Goal: Task Accomplishment & Management: Use online tool/utility

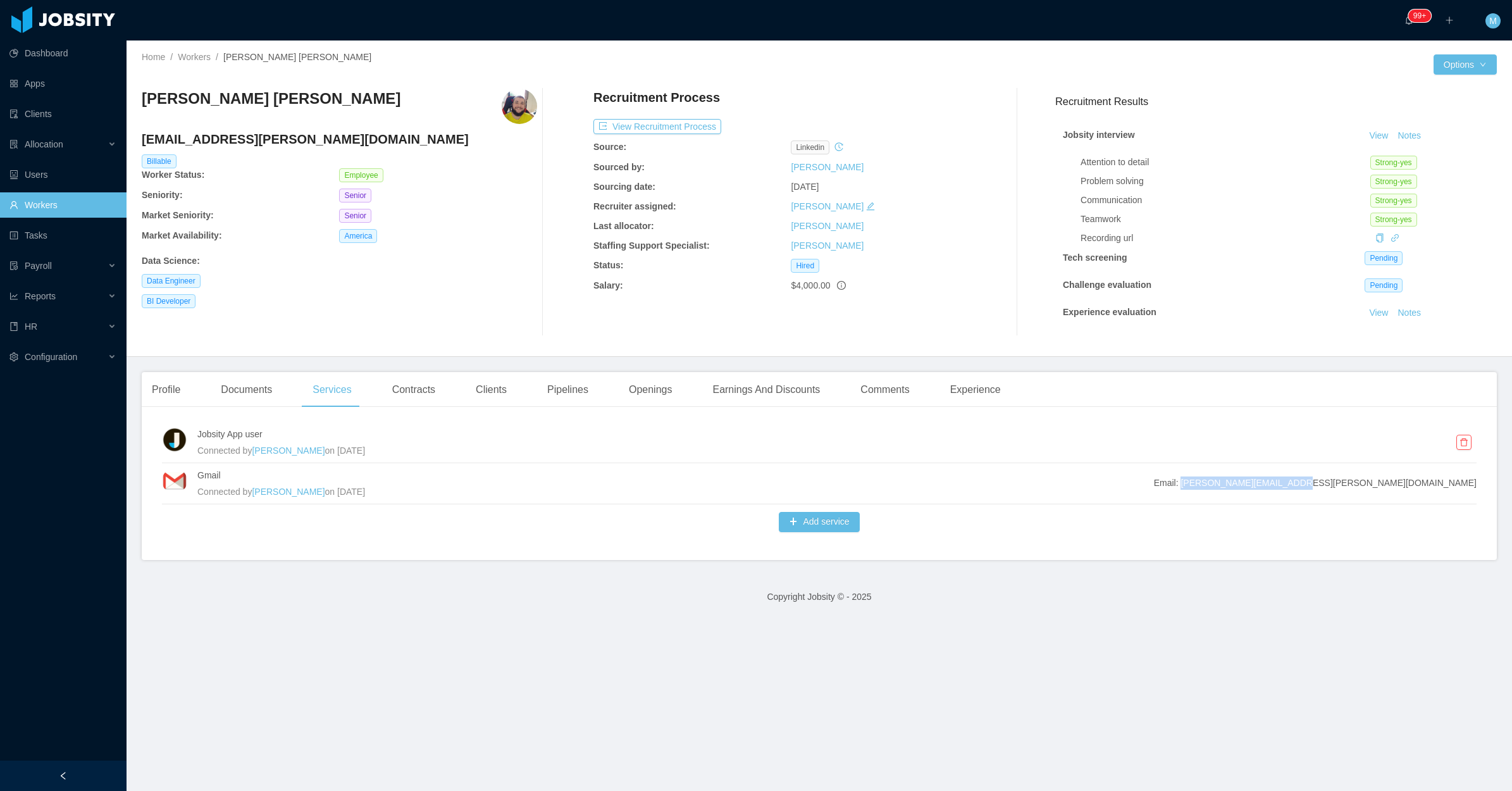
drag, startPoint x: 1469, startPoint y: 481, endPoint x: 1368, endPoint y: 487, distance: 101.2
click at [1368, 487] on div "Jobsity App user Connected by Merwin Ponce on Aug 14th, 2025 Gmail Connected by…" at bounding box center [819, 488] width 1355 height 143
copy span "andre.farias@jobsity.com"
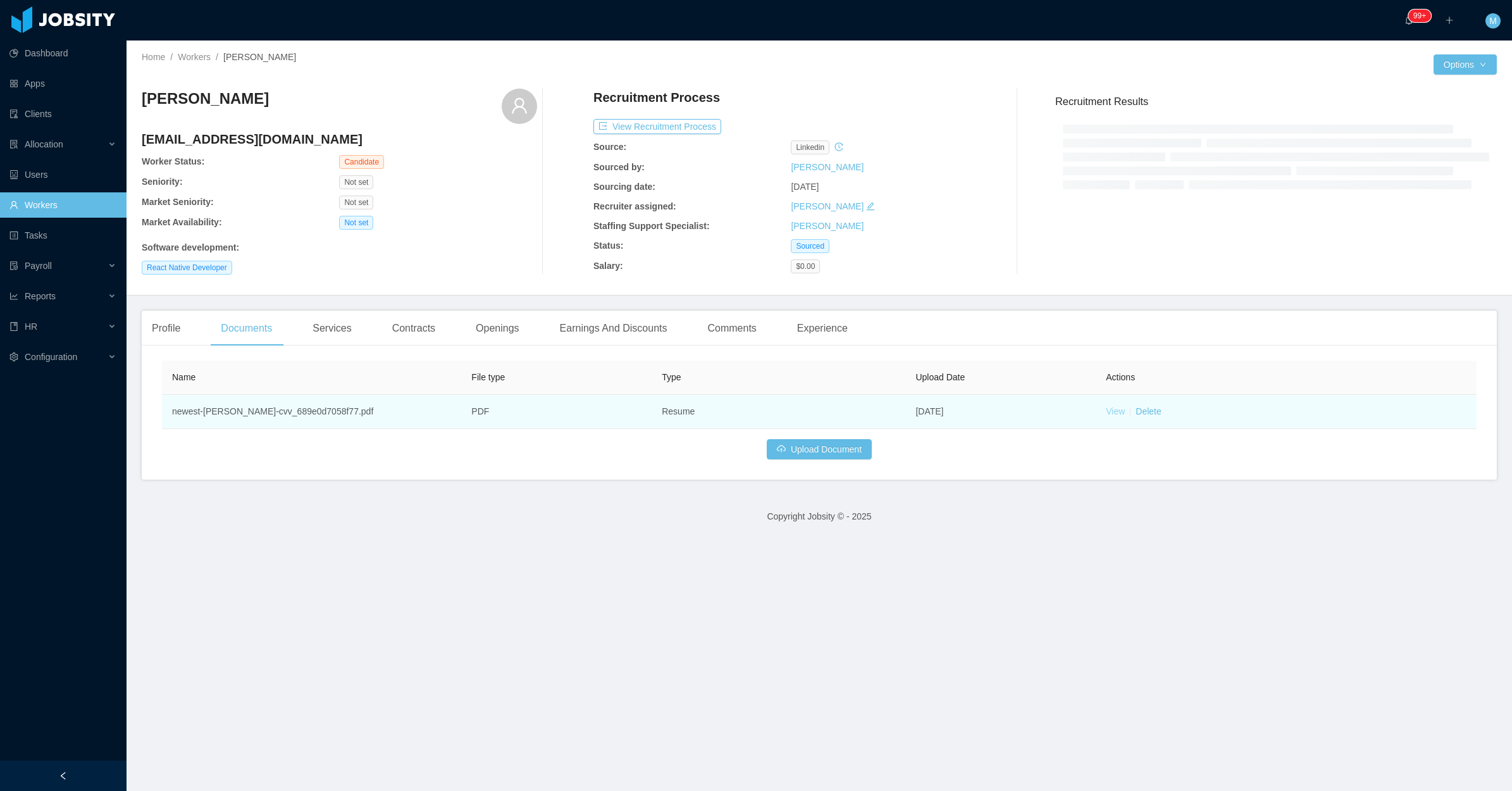
click at [1114, 416] on link "View" at bounding box center [1115, 411] width 19 height 10
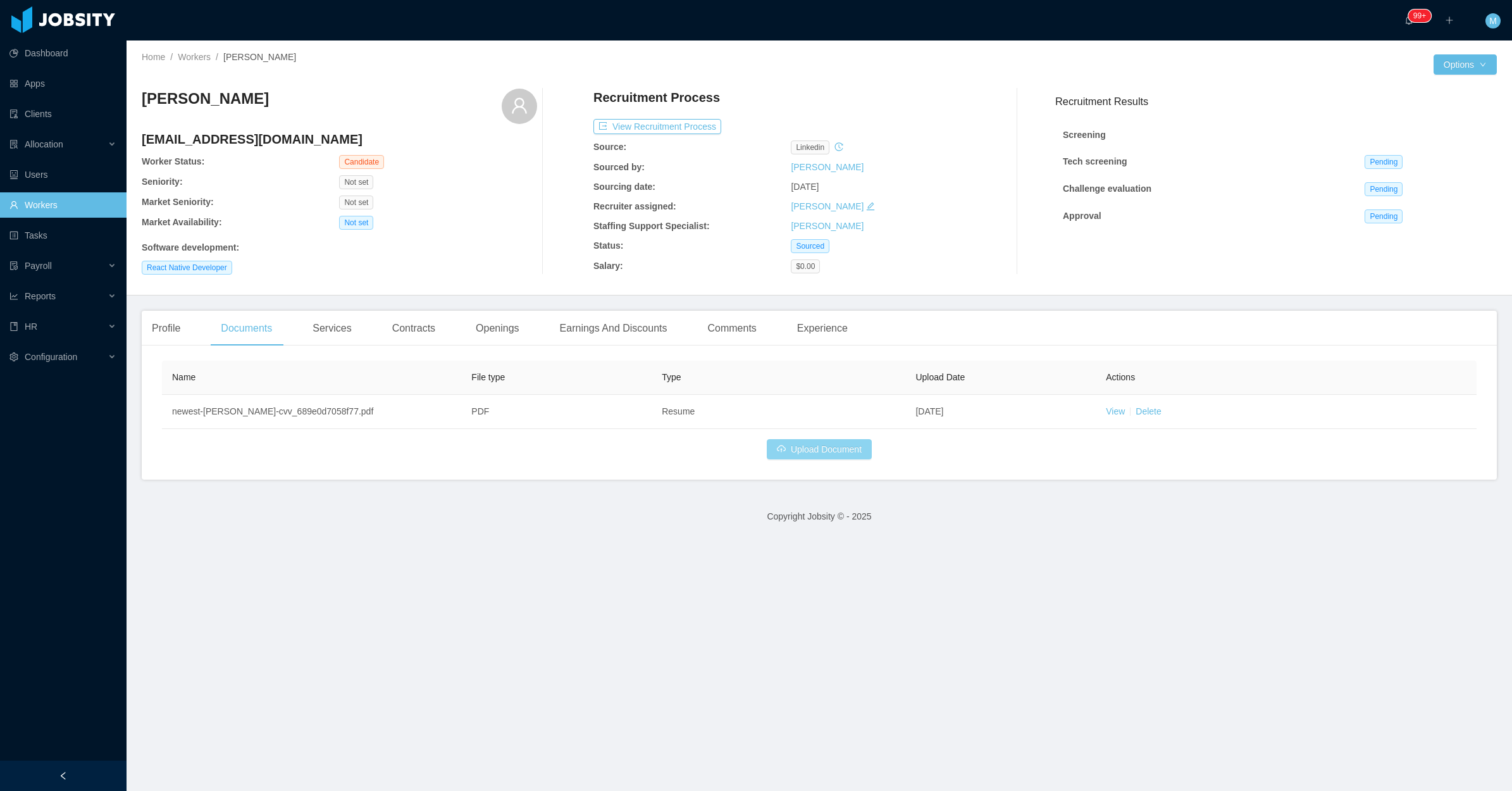
click at [810, 456] on button "Upload Document" at bounding box center [819, 449] width 105 height 20
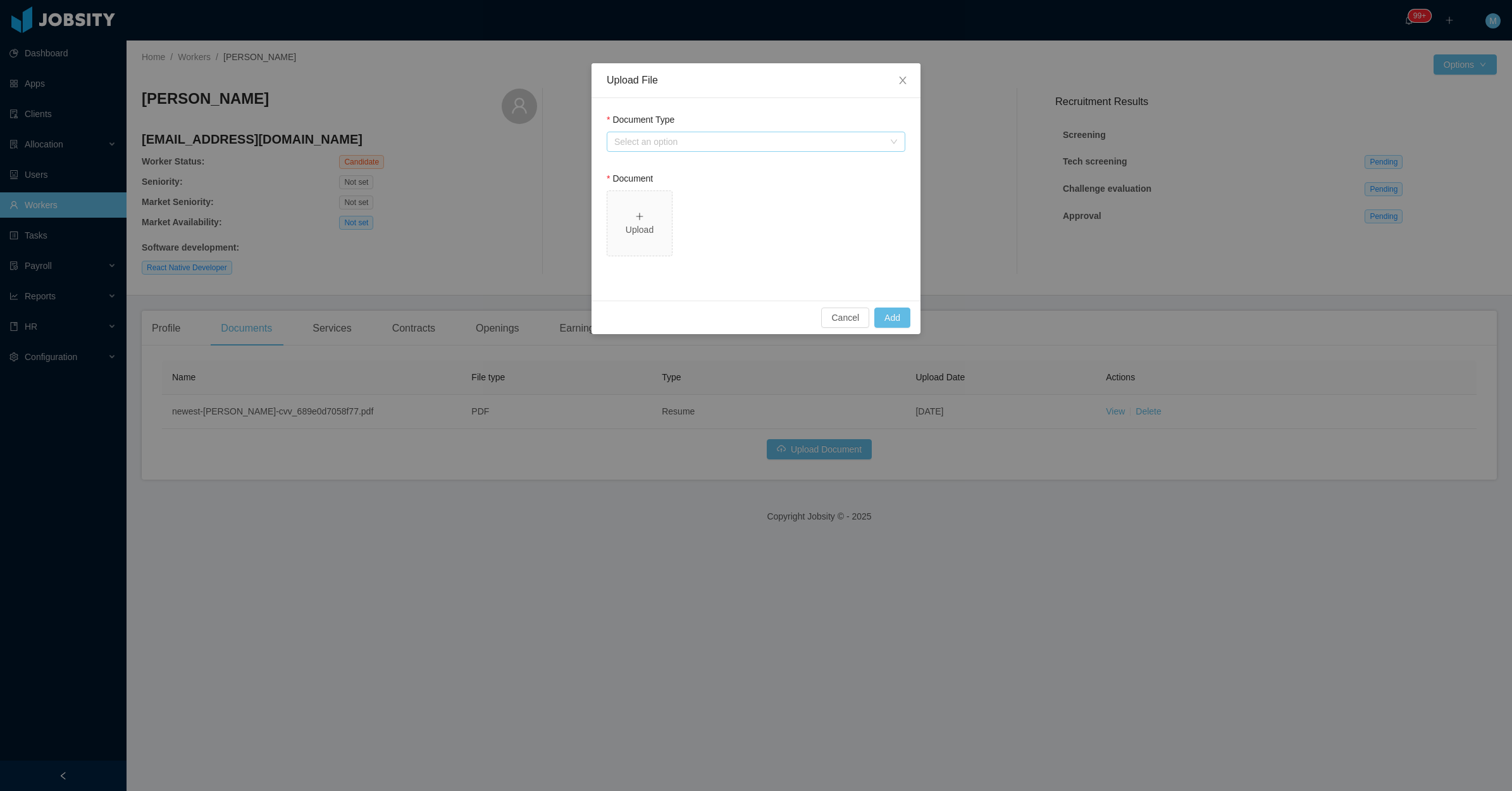
click at [738, 146] on div "Select an option" at bounding box center [749, 142] width 270 height 13
click at [703, 182] on li "Jobsity Resume" at bounding box center [755, 187] width 298 height 20
click at [675, 256] on div "Select one" at bounding box center [749, 260] width 270 height 13
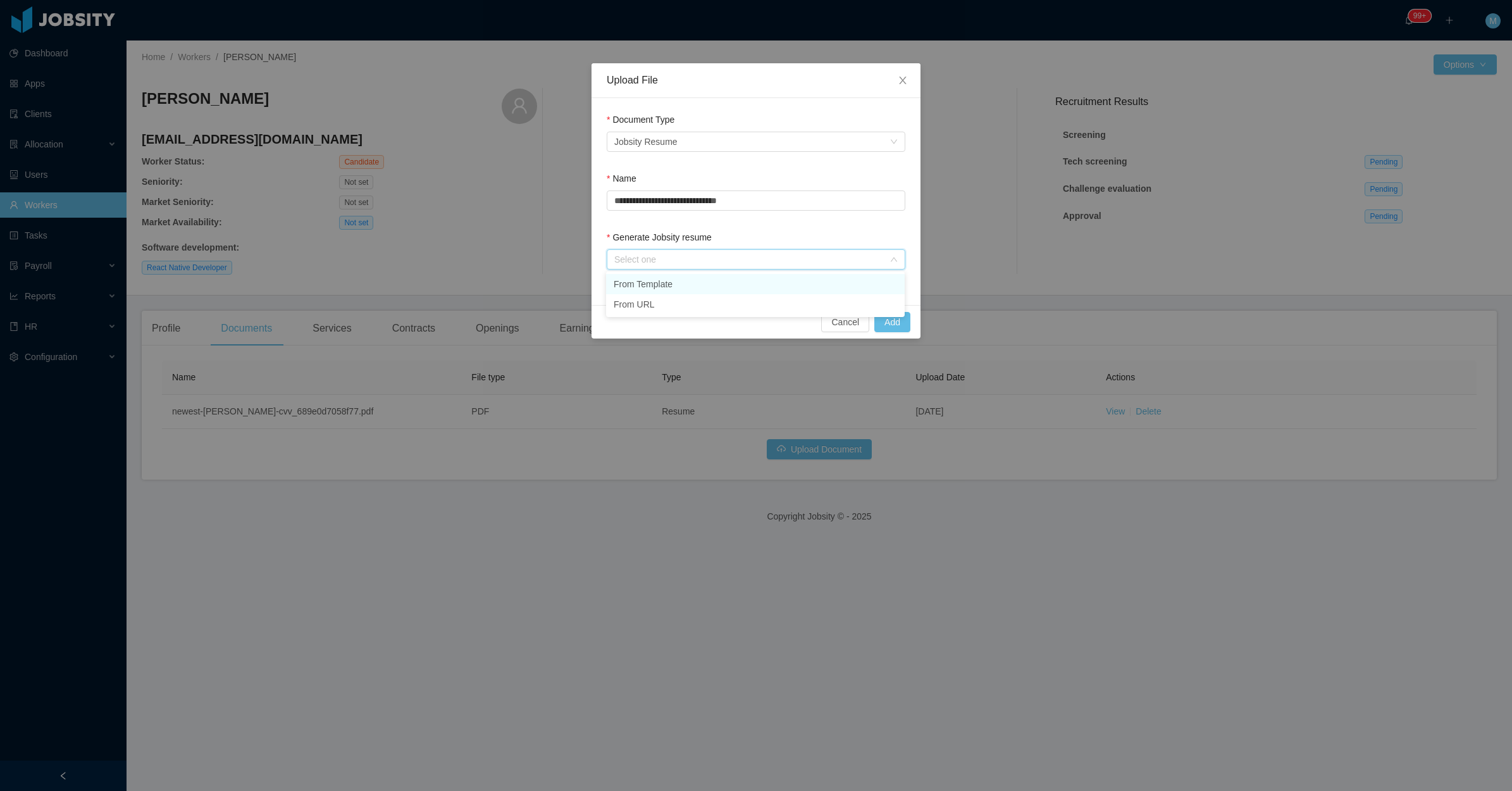
click at [670, 277] on li "From Template" at bounding box center [755, 284] width 298 height 20
click at [891, 321] on button "Add" at bounding box center [892, 322] width 36 height 20
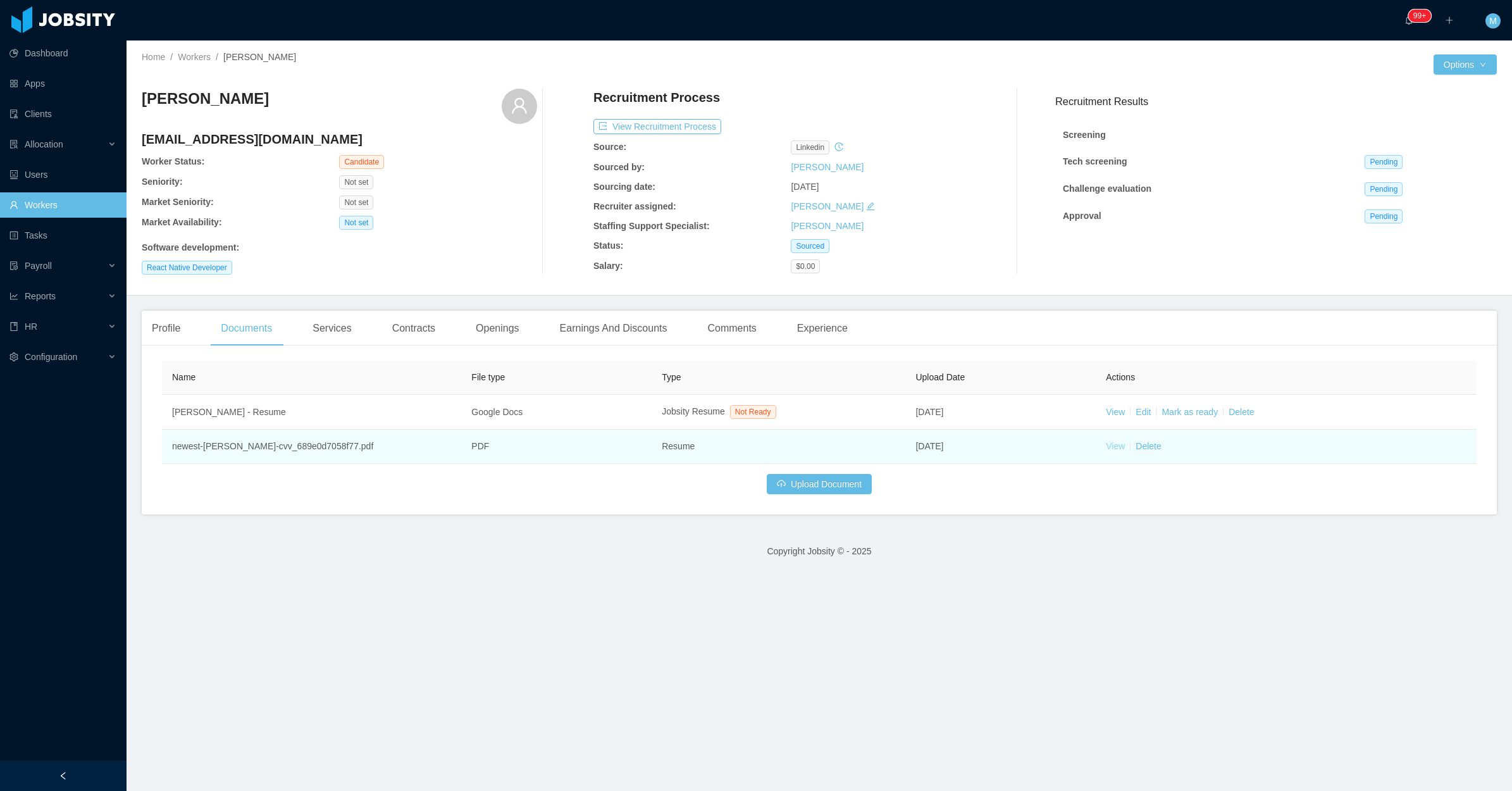
click at [1109, 450] on link "View" at bounding box center [1115, 446] width 19 height 10
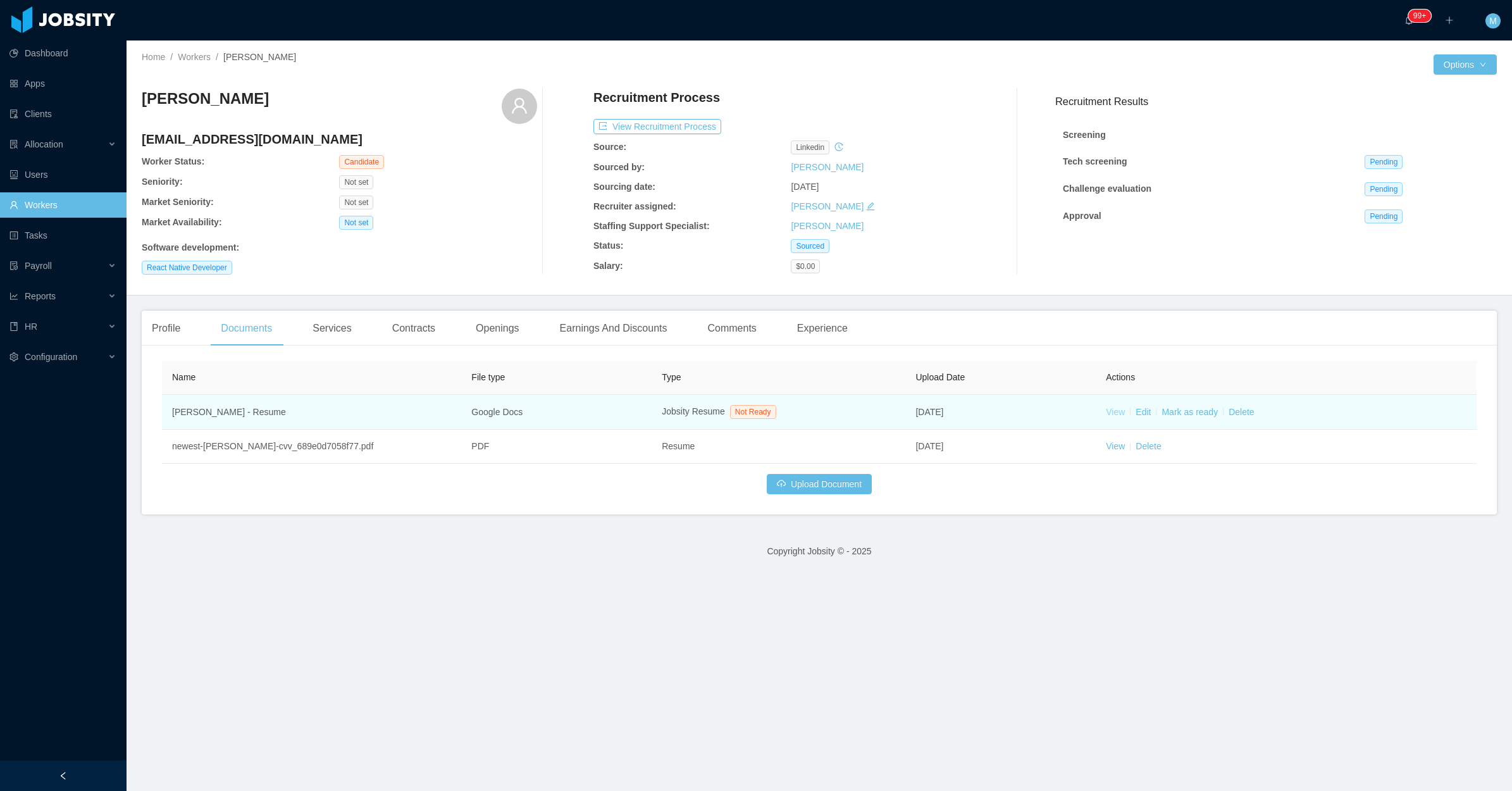
click at [1106, 410] on link "View" at bounding box center [1115, 412] width 19 height 10
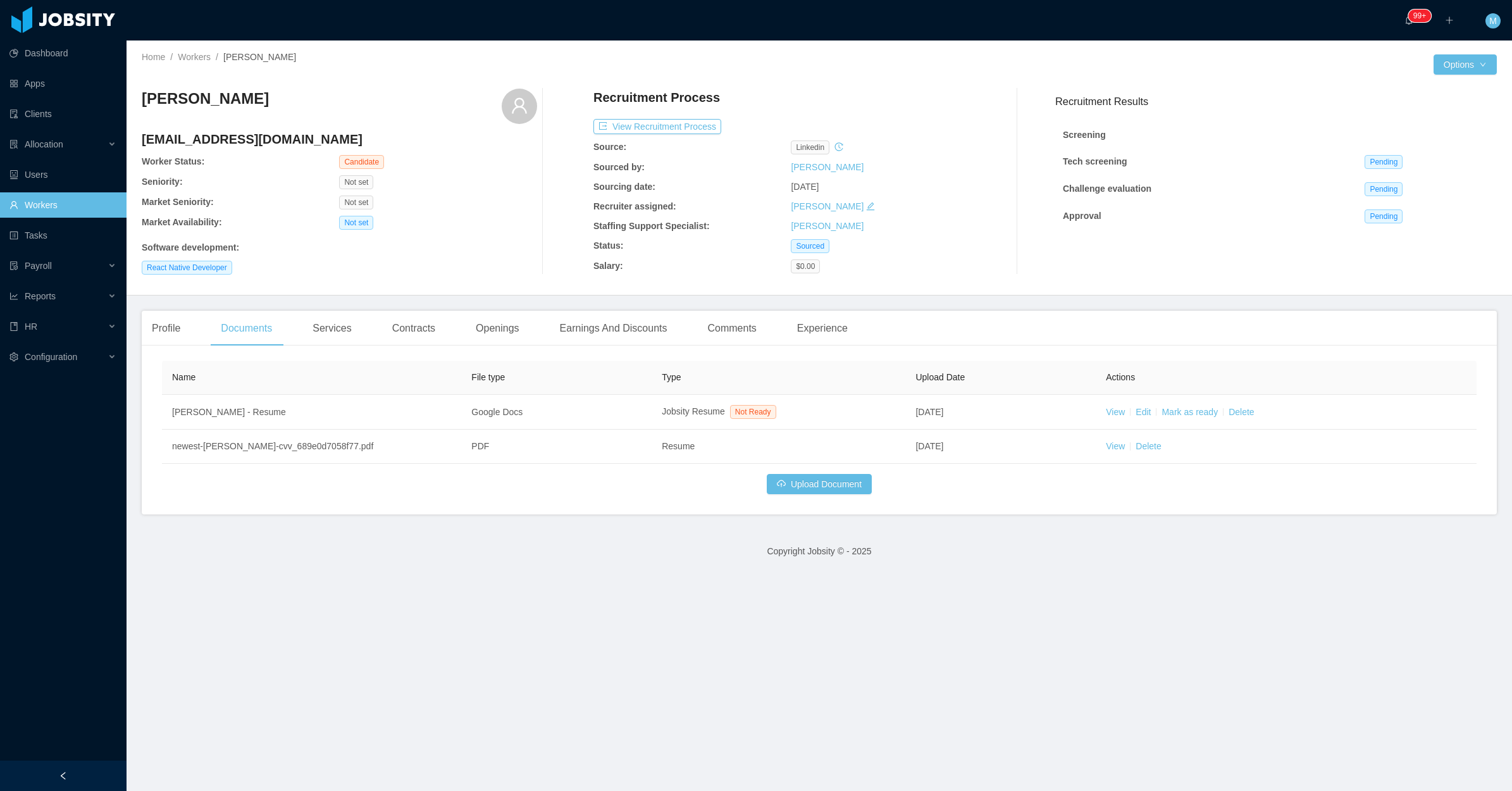
click at [486, 217] on div "Not set" at bounding box center [437, 222] width 197 height 14
click at [481, 278] on div "David Alexander Perafan perafo89@gmail.com Worker Status: Candidate Seniority: …" at bounding box center [819, 182] width 1355 height 206
drag, startPoint x: 511, startPoint y: 257, endPoint x: 547, endPoint y: 163, distance: 100.7
click at [512, 256] on div "David Alexander Perafan perafo89@gmail.com Worker Status: Candidate Seniority: …" at bounding box center [339, 182] width 396 height 186
click at [532, 229] on div "Not set" at bounding box center [437, 222] width 197 height 14
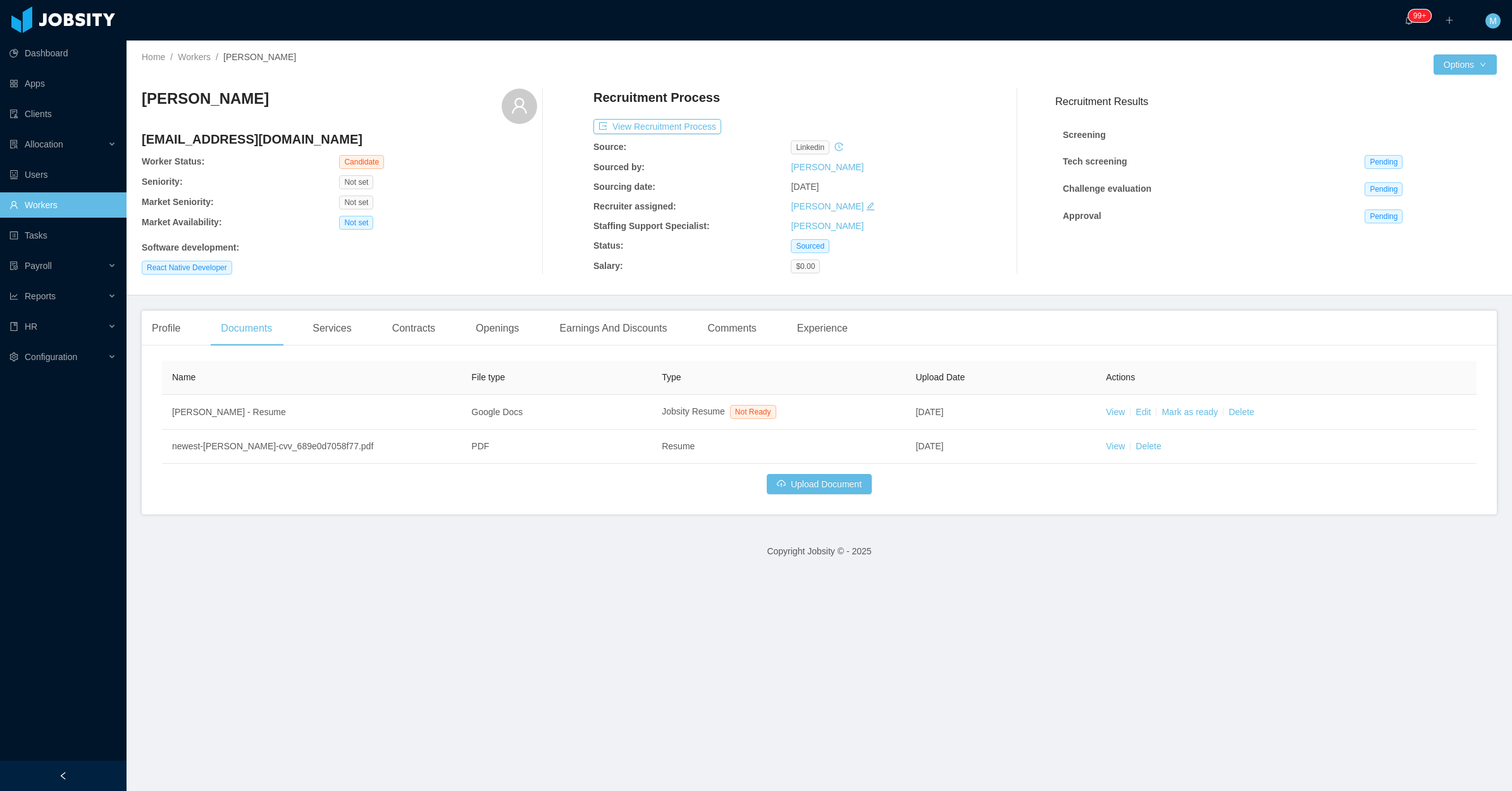
click at [481, 235] on div "David Alexander Perafan perafo89@gmail.com Worker Status: Candidate Seniority: …" at bounding box center [339, 182] width 396 height 186
click at [511, 179] on div "David Alexander Perafan perafo89@gmail.com Worker Status: Candidate Seniority: …" at bounding box center [339, 182] width 396 height 186
drag, startPoint x: 511, startPoint y: 179, endPoint x: 523, endPoint y: 193, distance: 18.4
click at [523, 193] on div "David Alexander Perafan perafo89@gmail.com Worker Status: Candidate Seniority: …" at bounding box center [339, 182] width 396 height 186
click at [444, 260] on div "David Alexander Perafan perafo89@gmail.com Worker Status: Candidate Seniority: …" at bounding box center [339, 182] width 396 height 186
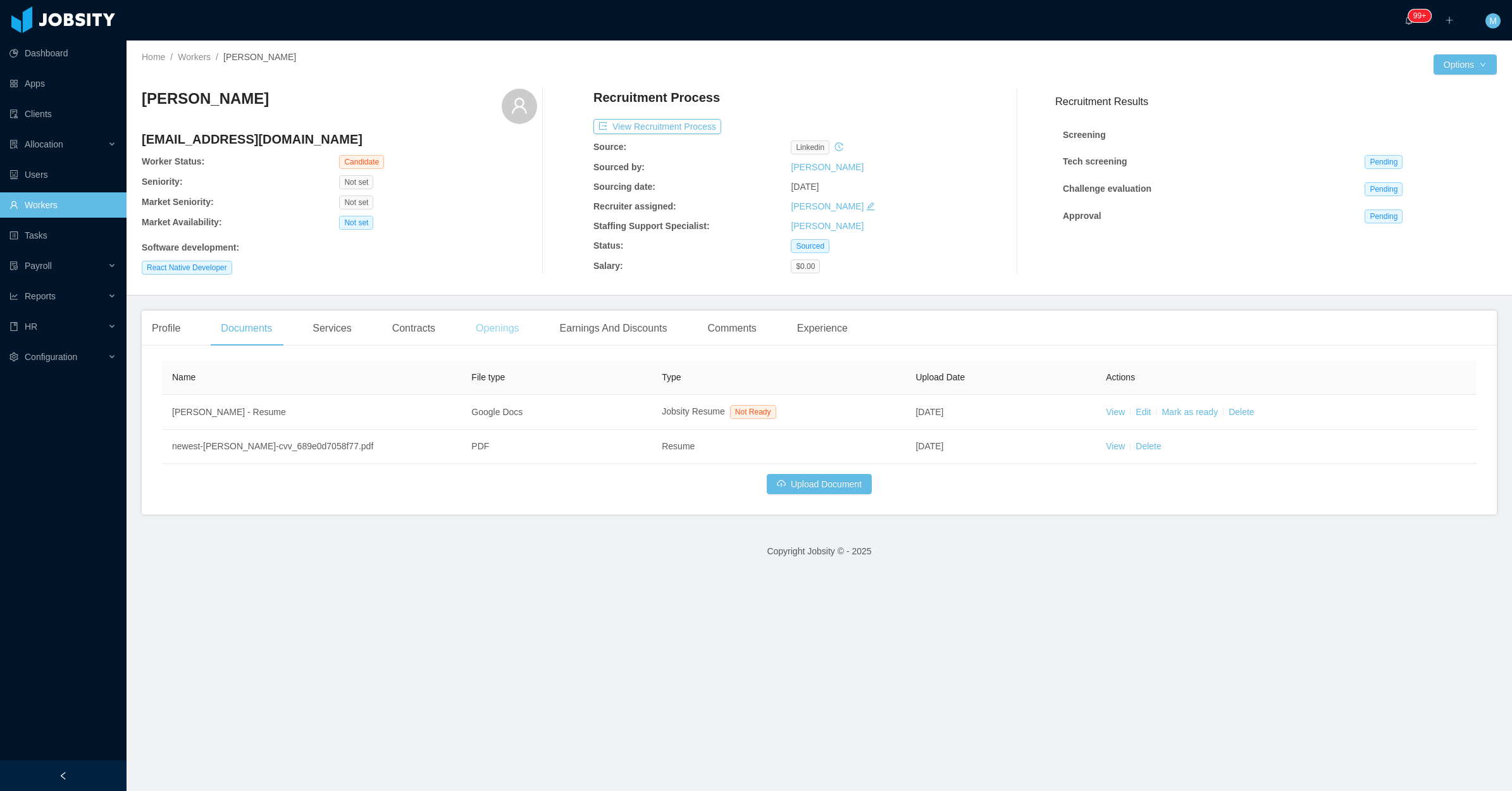
click at [507, 330] on div "Openings" at bounding box center [497, 328] width 64 height 35
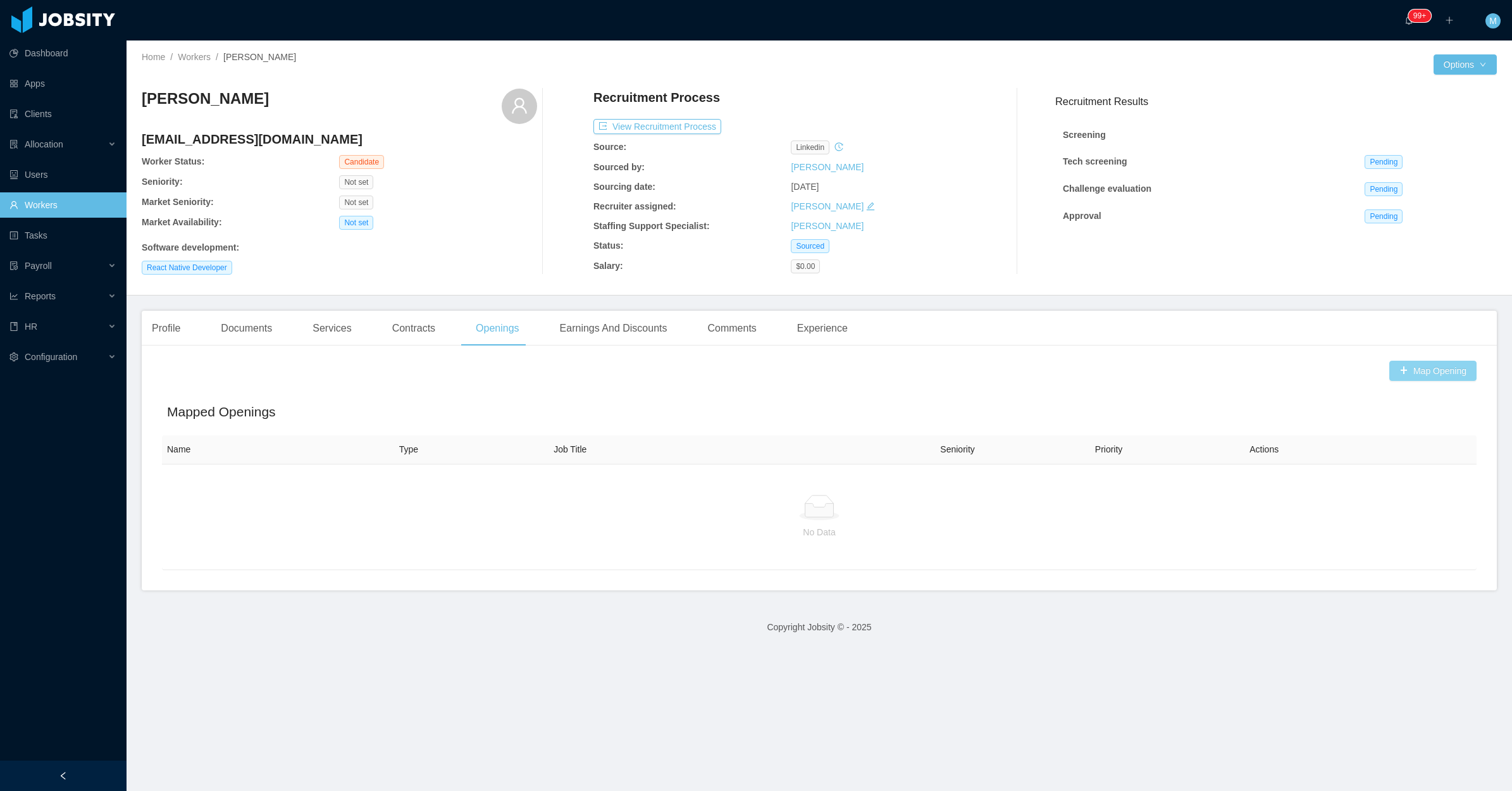
click at [1414, 367] on button "Map Opening" at bounding box center [1432, 371] width 87 height 20
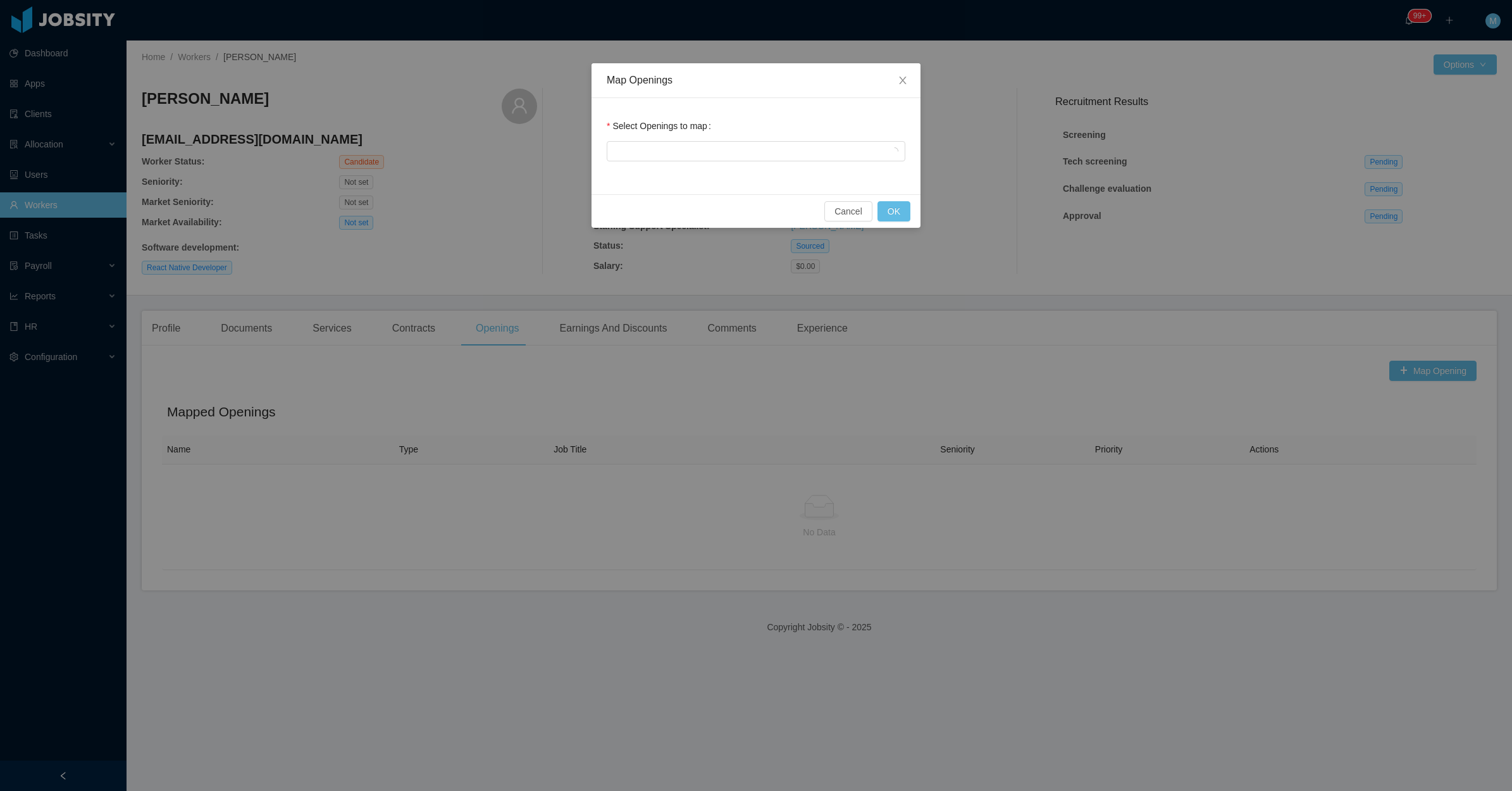
click at [621, 138] on div at bounding box center [756, 151] width 298 height 25
click at [628, 160] on div at bounding box center [754, 151] width 287 height 19
type input "****"
click at [765, 198] on li "Yoke - Full Stack Developer (solid mobile) 2/2" at bounding box center [755, 196] width 298 height 20
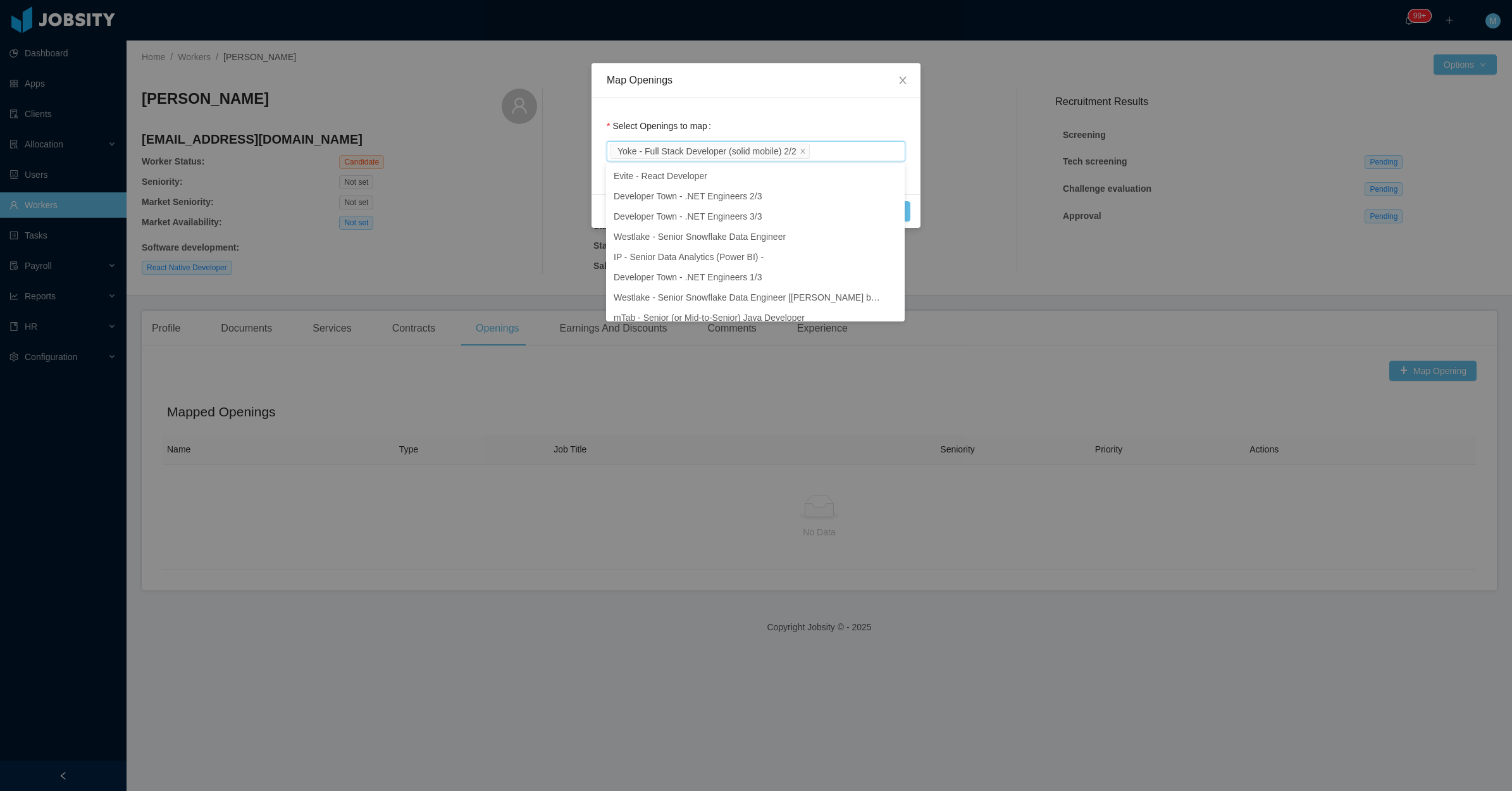
click at [897, 107] on div "Select Openings to map Yoke - Full Stack Developer (solid mobile) 2/2" at bounding box center [756, 146] width 329 height 96
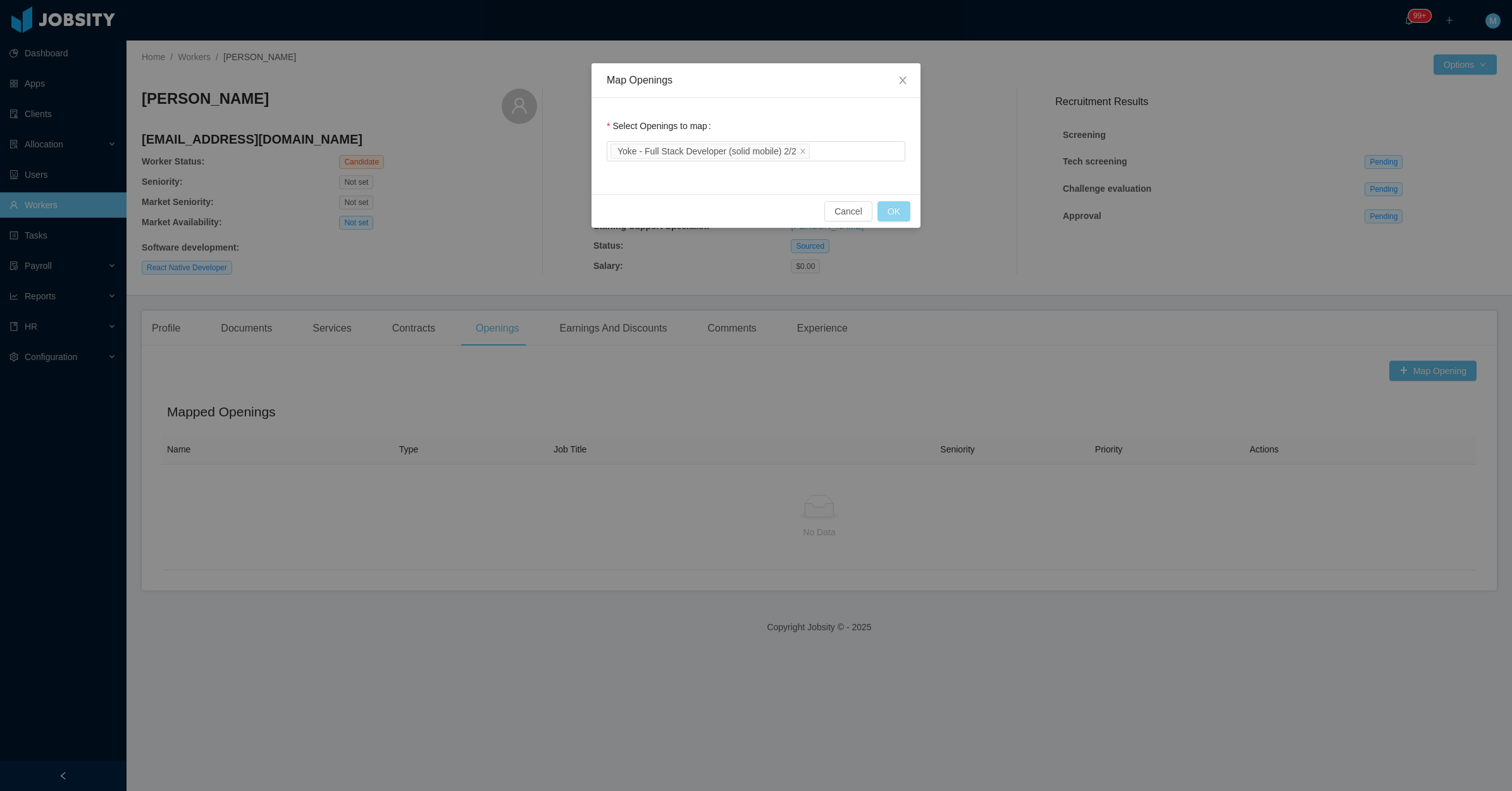
click at [897, 210] on button "OK" at bounding box center [894, 211] width 33 height 20
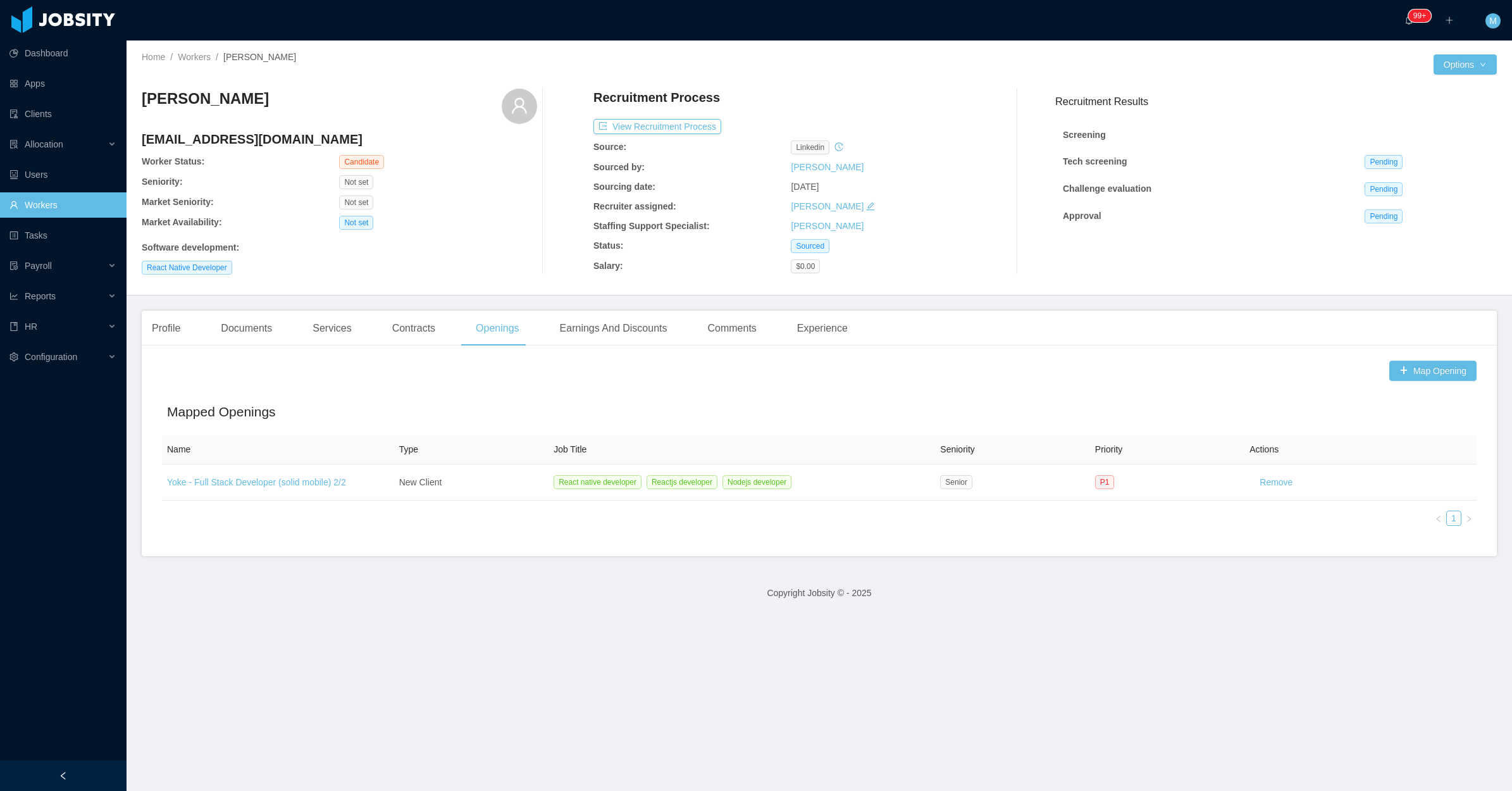
click at [512, 246] on div "Software development :" at bounding box center [339, 247] width 396 height 13
click at [467, 246] on div "Software development :" at bounding box center [339, 247] width 396 height 13
click at [434, 251] on div "Software development :" at bounding box center [339, 247] width 396 height 13
click at [498, 265] on div "React Native Developer" at bounding box center [339, 268] width 396 height 14
drag, startPoint x: 440, startPoint y: 263, endPoint x: 463, endPoint y: 244, distance: 29.8
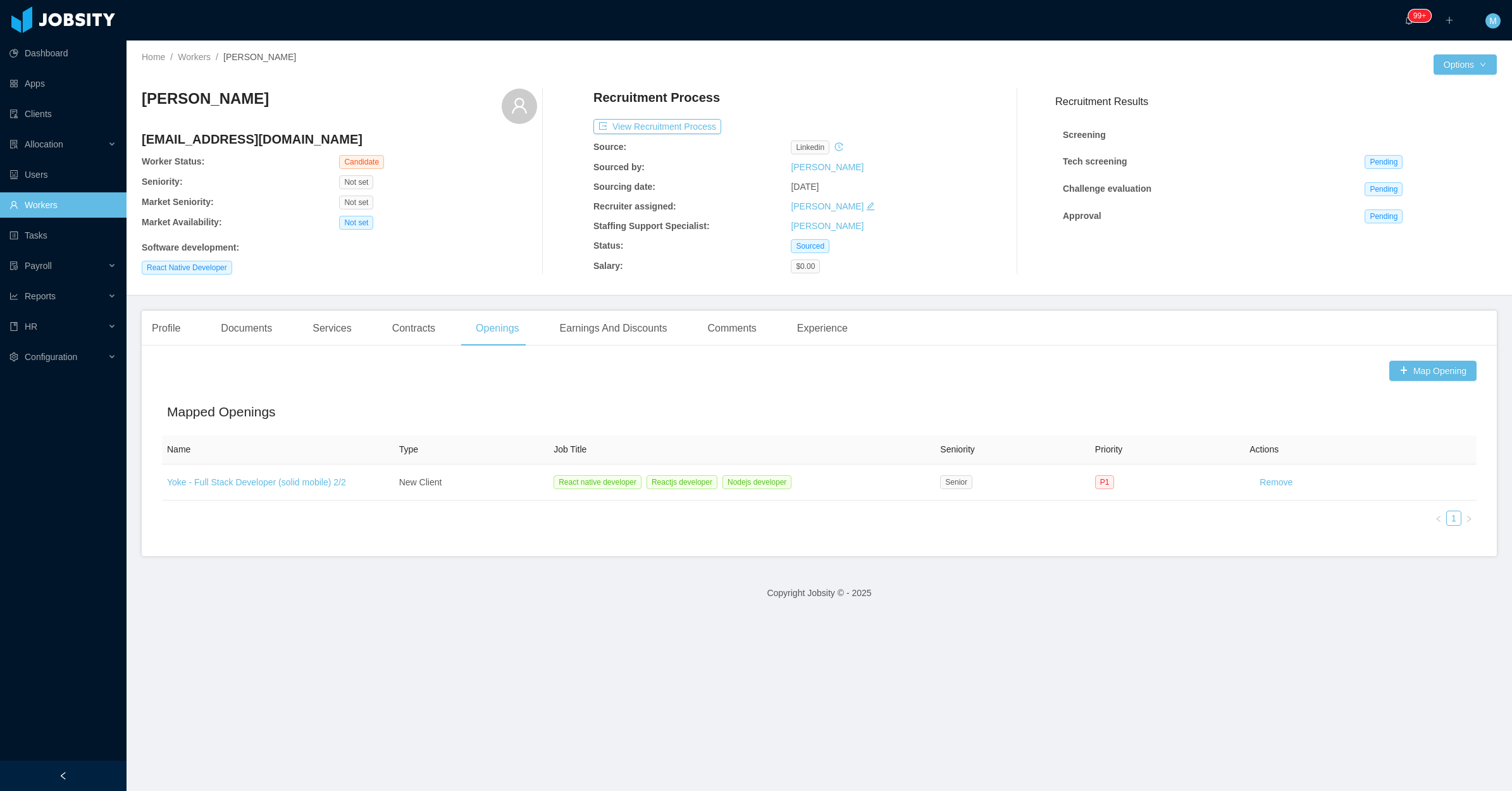
click at [445, 263] on div "React Native Developer" at bounding box center [339, 268] width 396 height 14
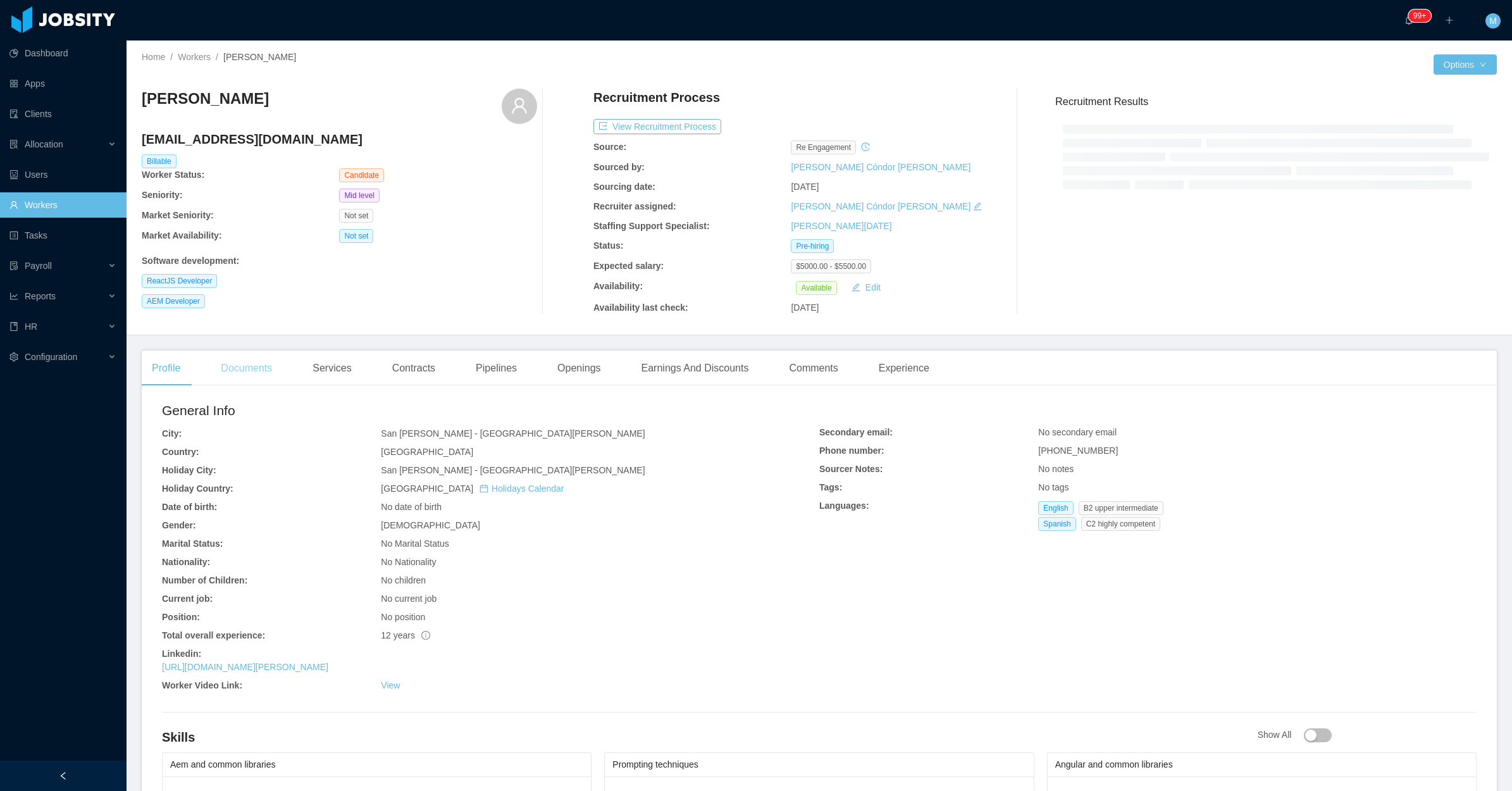
click at [254, 374] on div "Documents" at bounding box center [246, 368] width 71 height 35
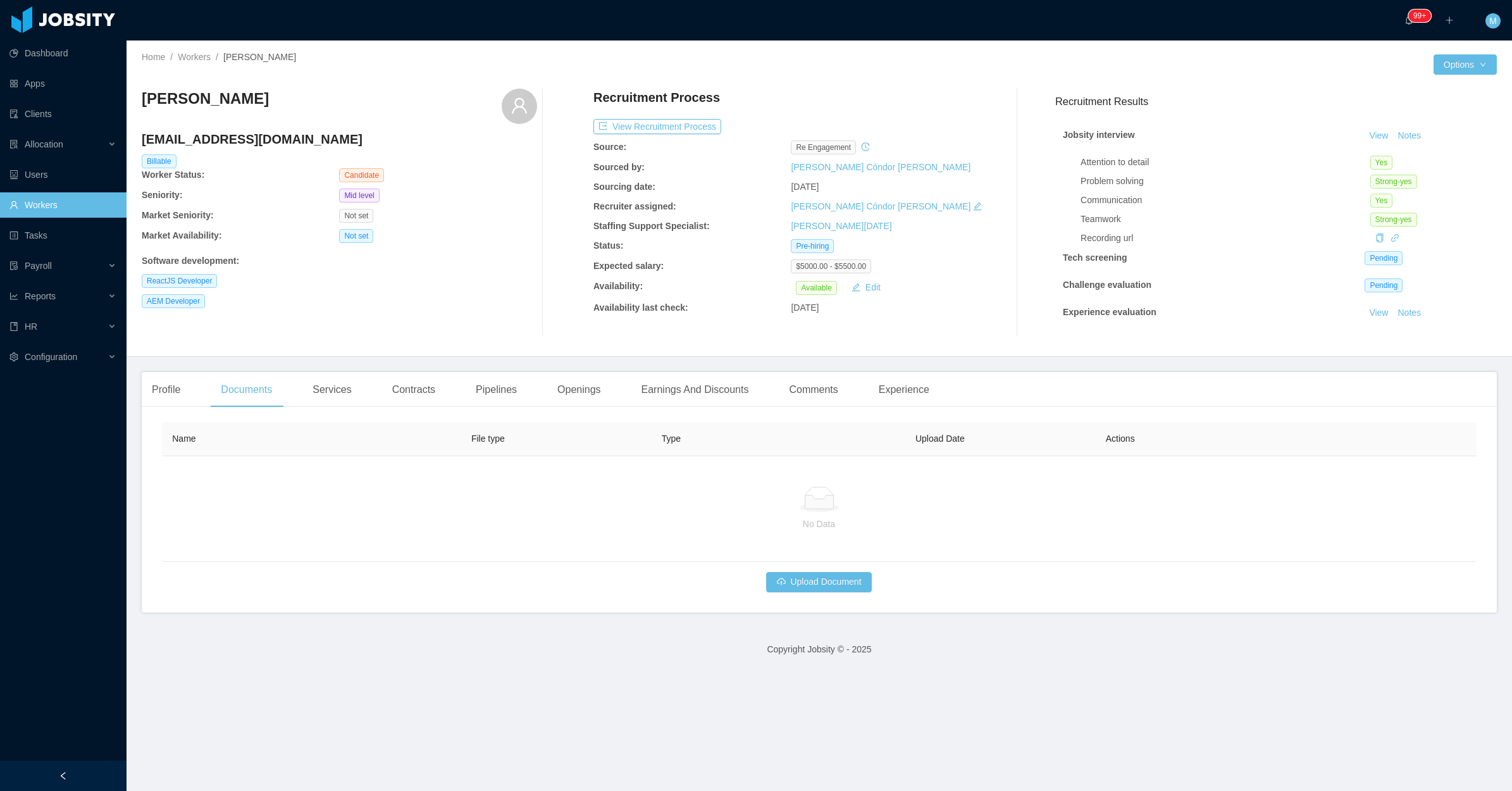
click at [448, 238] on div "Not set" at bounding box center [437, 236] width 197 height 14
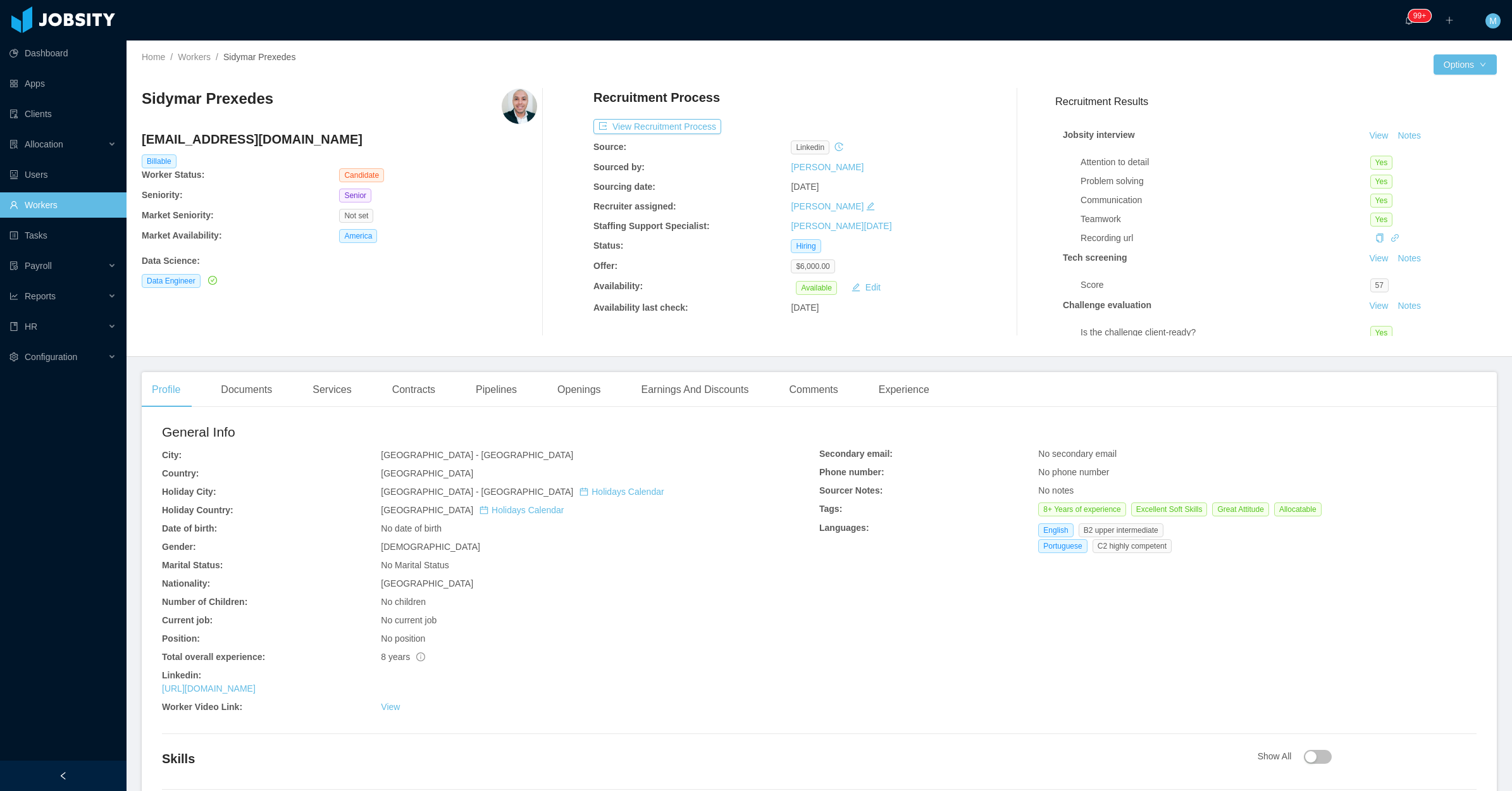
click at [538, 288] on div at bounding box center [565, 212] width 56 height 247
click at [566, 387] on div "Openings" at bounding box center [579, 389] width 64 height 35
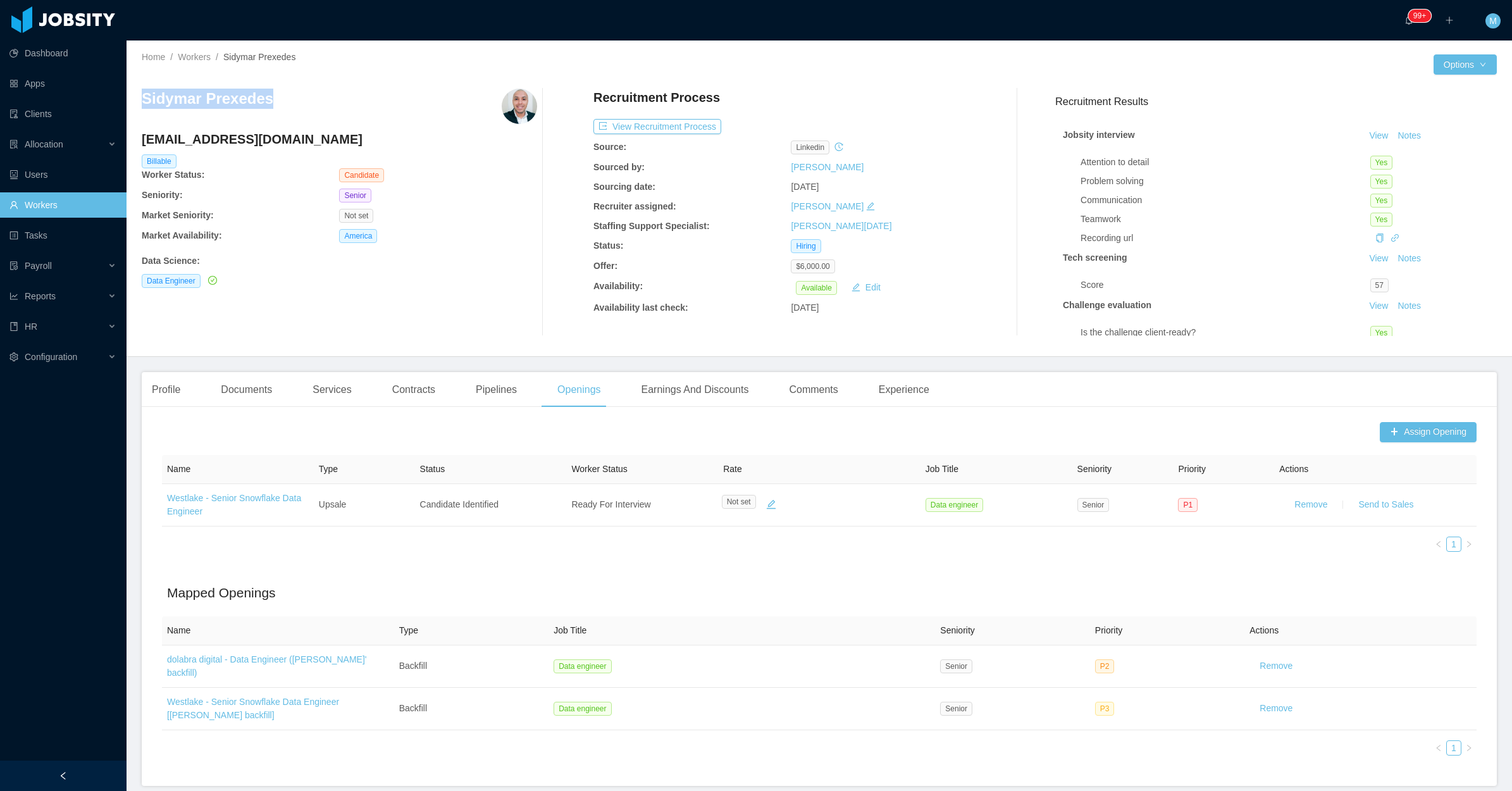
drag, startPoint x: 308, startPoint y: 106, endPoint x: 141, endPoint y: 98, distance: 167.2
click at [141, 98] on div "Home / Workers / Sidymar Prexedes / Options Sidymar Prexedes sidymar.prexede@gm…" at bounding box center [819, 198] width 1385 height 317
copy h3 "Sidymar Prexedes"
click at [541, 340] on div "Sidymar Prexedes sidymar.prexede@gmail.com Billable Worker Status: Candidate Se…" at bounding box center [819, 212] width 1355 height 268
click at [443, 226] on div "Sidymar Prexedes sidymar.prexede@gmail.com Billable Worker Status: Candidate Se…" at bounding box center [339, 212] width 396 height 247
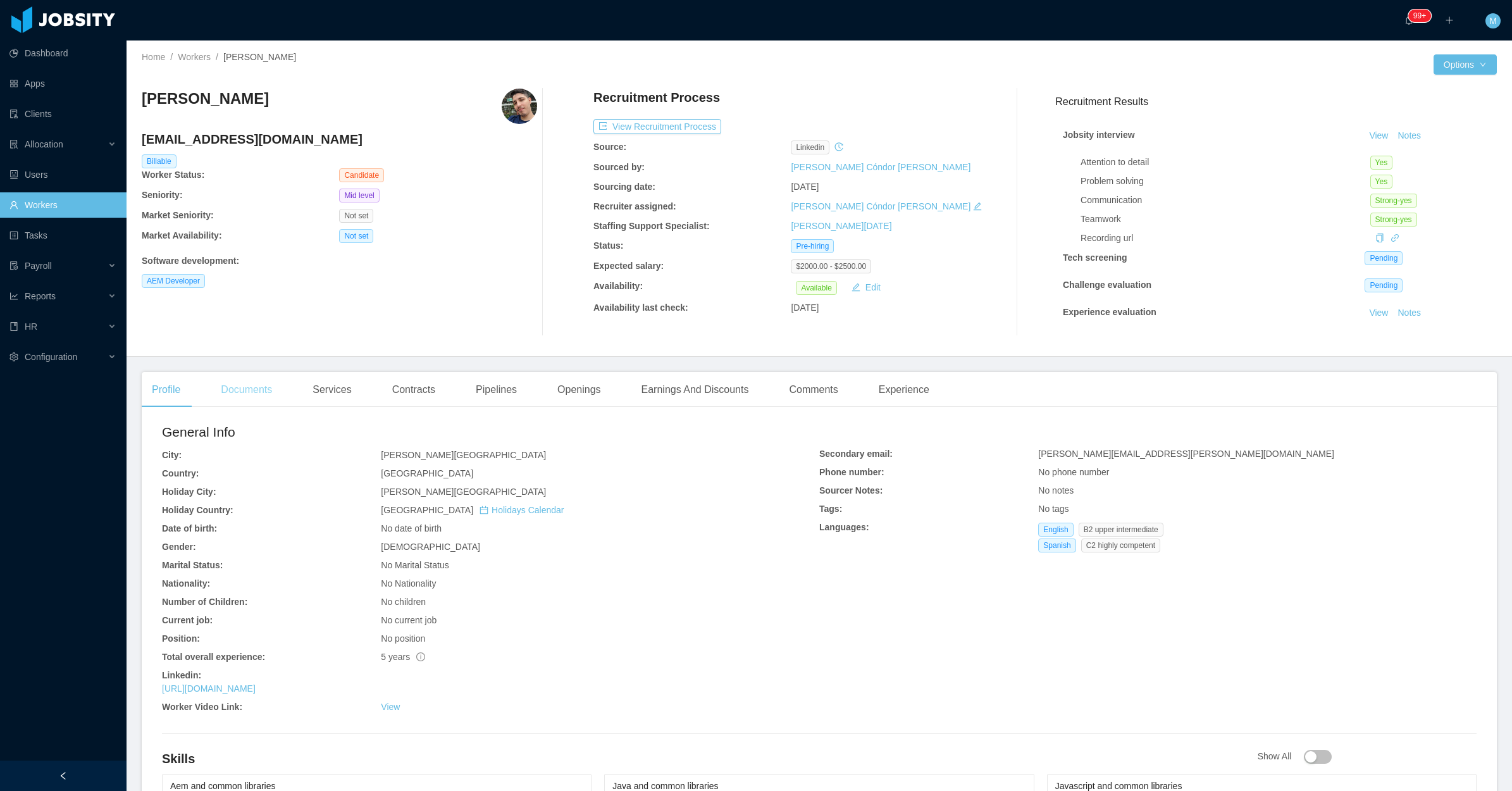
click at [254, 372] on div "Documents" at bounding box center [246, 389] width 71 height 35
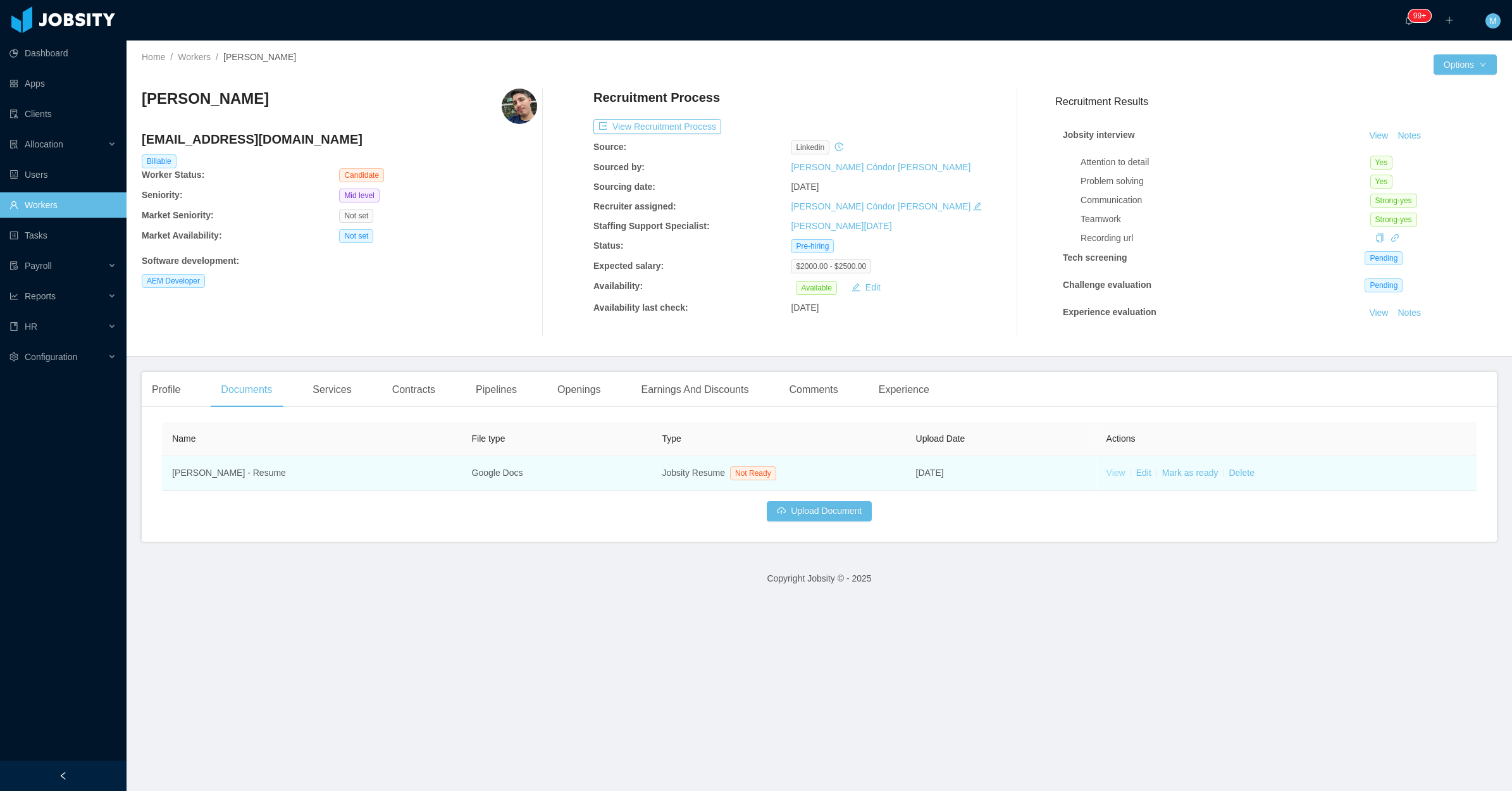
click at [1107, 474] on link "View" at bounding box center [1115, 473] width 19 height 10
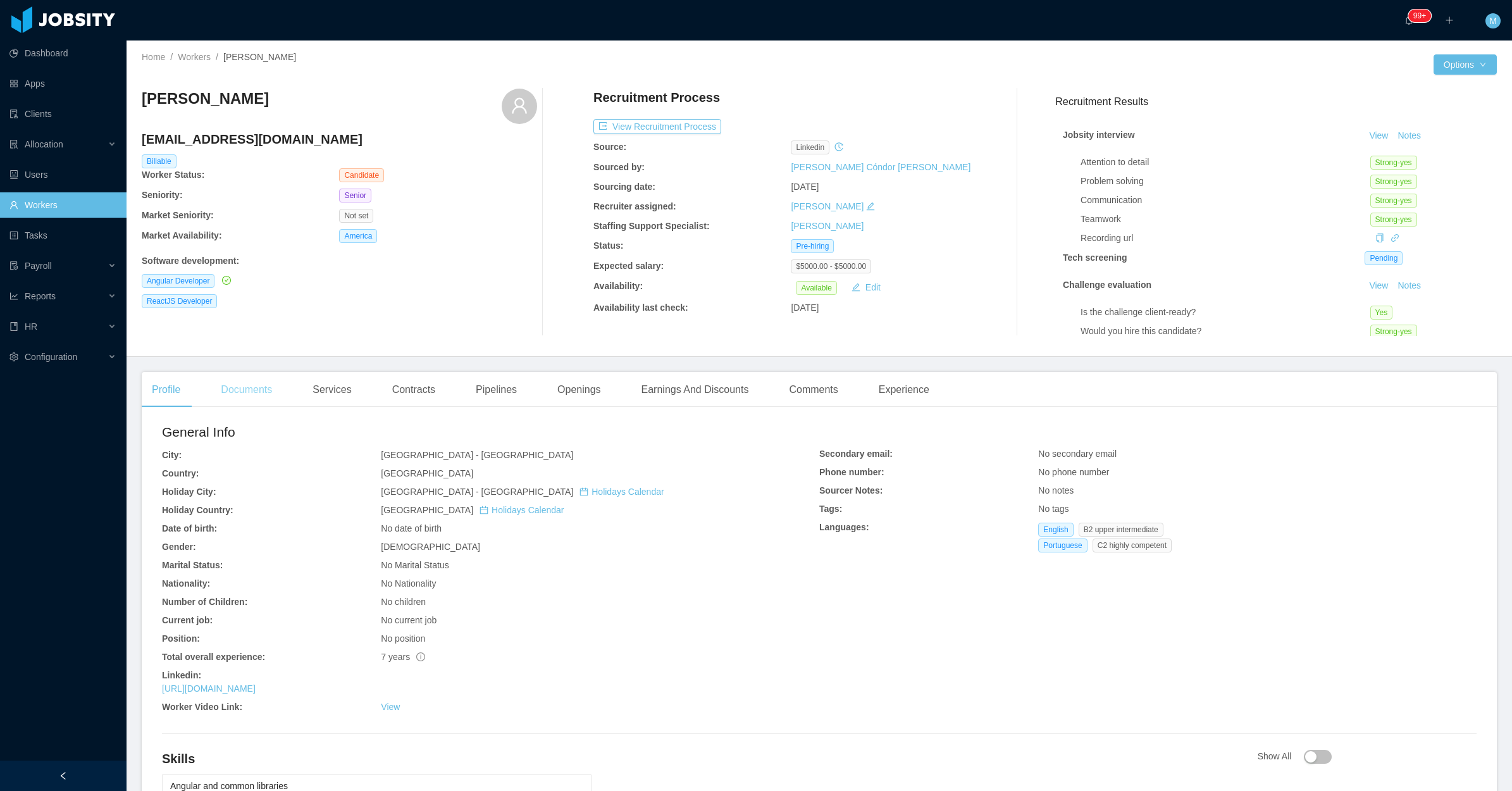
click at [260, 385] on div "Documents" at bounding box center [246, 389] width 71 height 35
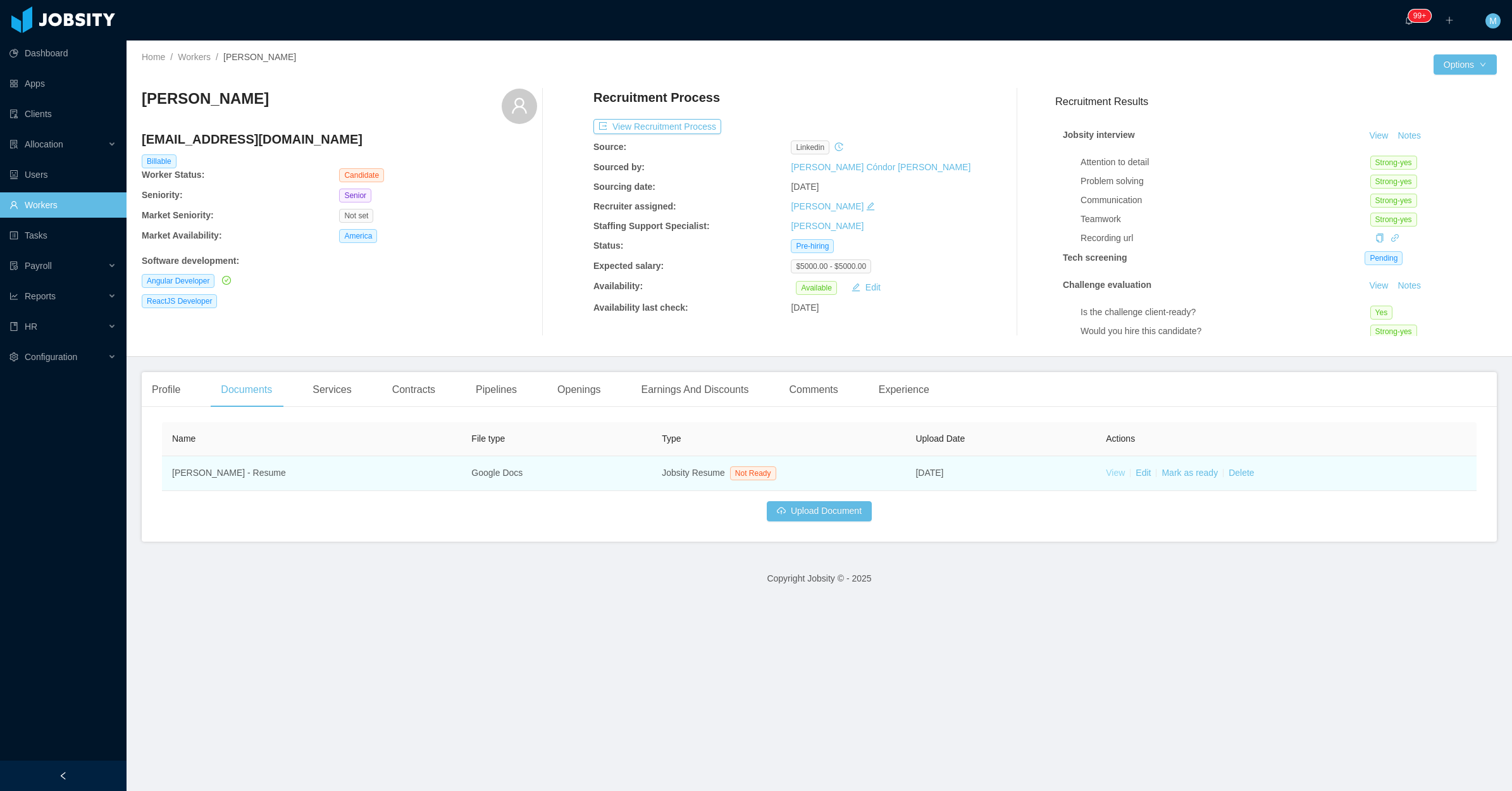
click at [1111, 472] on link "View" at bounding box center [1115, 473] width 19 height 10
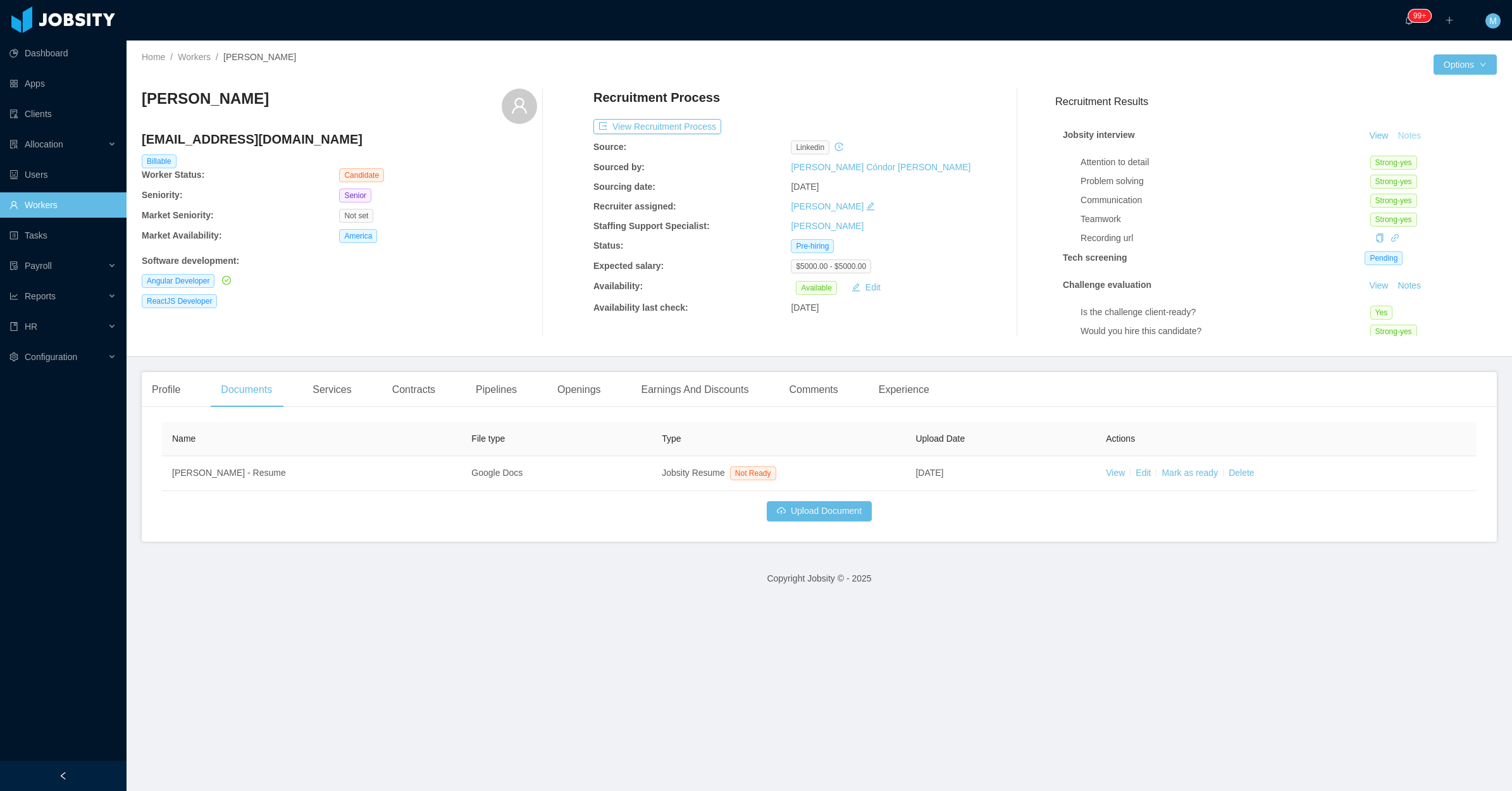
click at [1392, 130] on button "Notes" at bounding box center [1409, 136] width 34 height 15
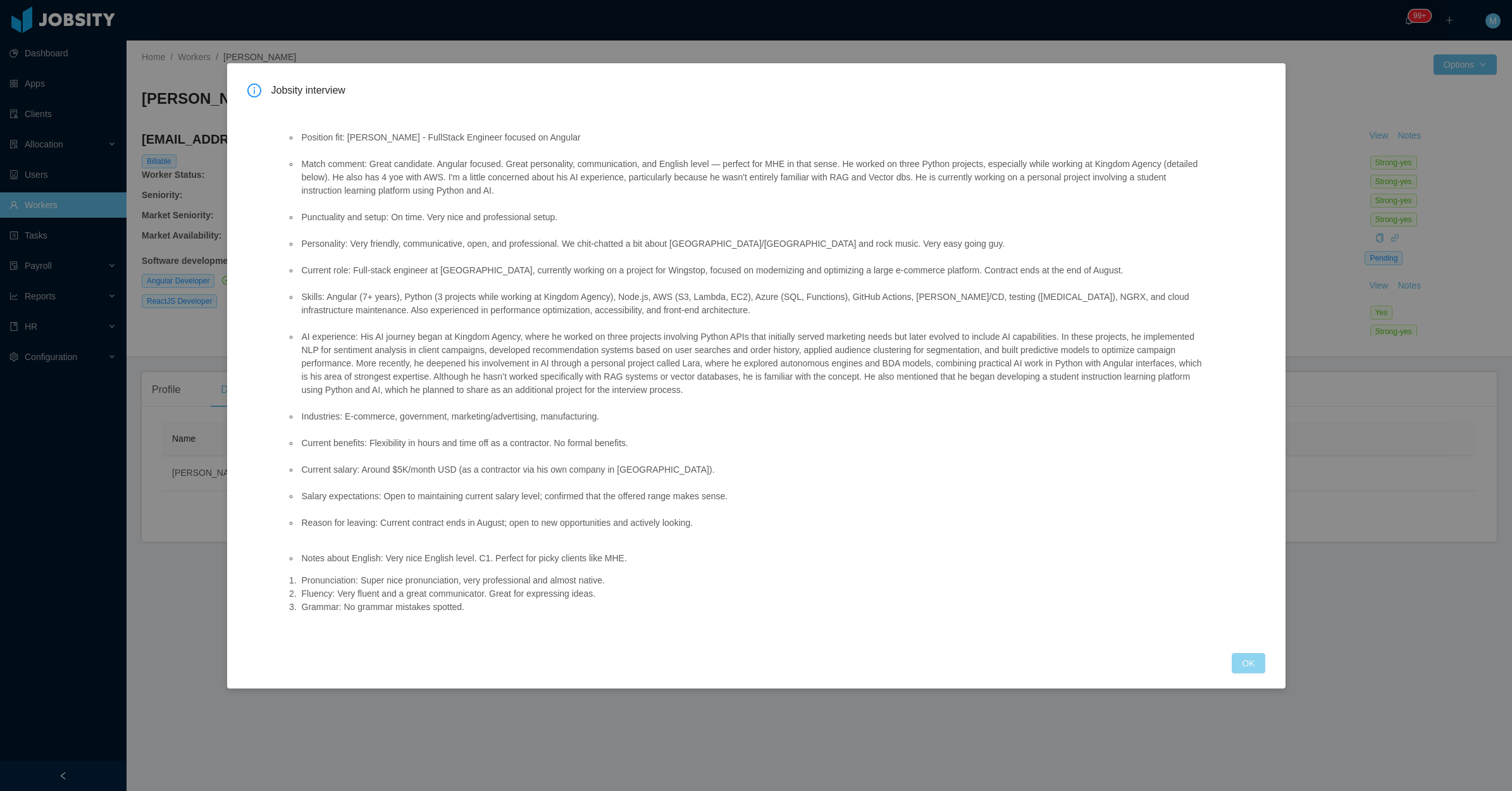
drag, startPoint x: 1253, startPoint y: 665, endPoint x: 1176, endPoint y: 480, distance: 200.4
click at [1253, 665] on button "OK" at bounding box center [1248, 663] width 33 height 20
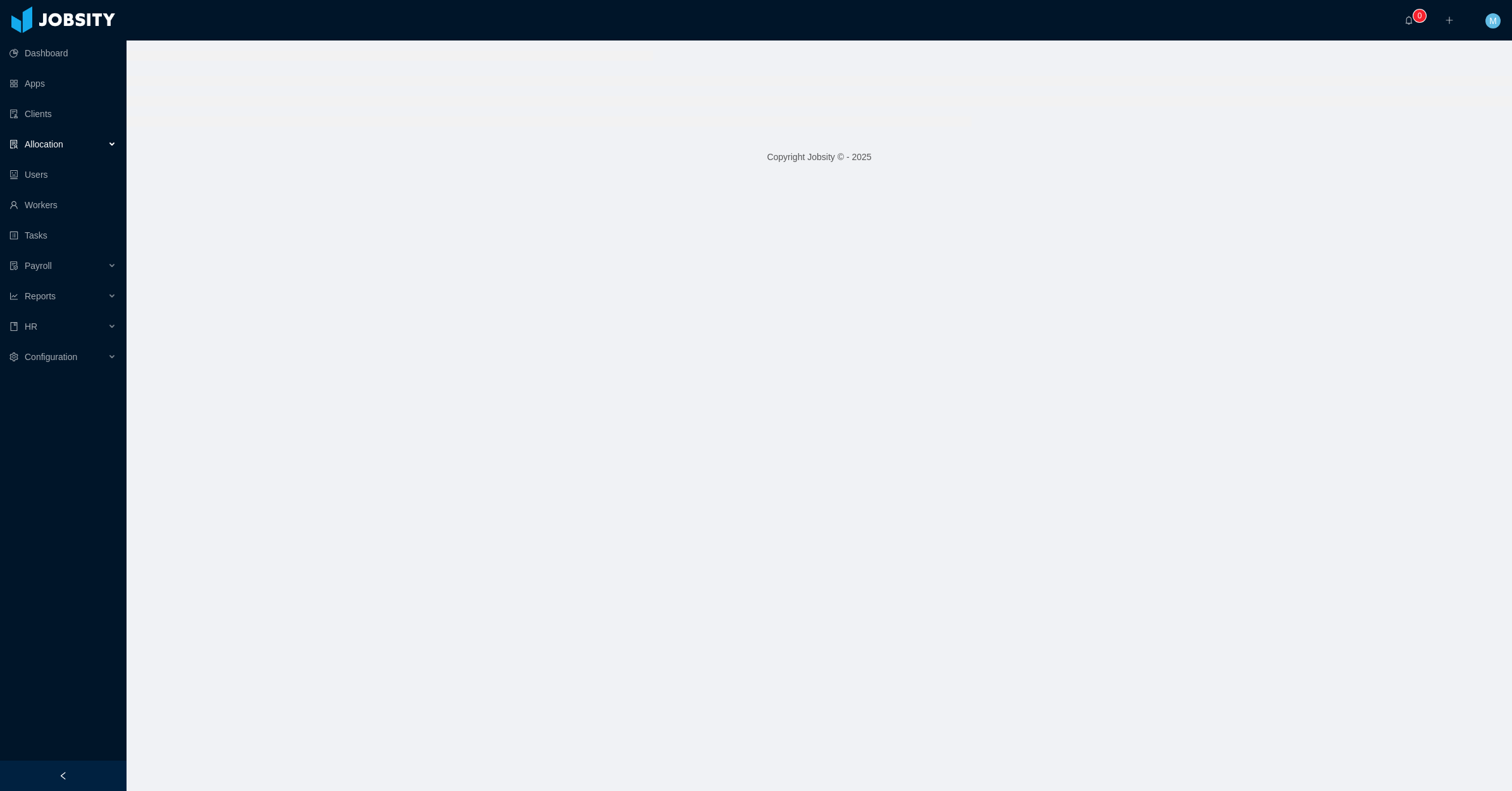
click at [112, 137] on div "Allocation" at bounding box center [63, 144] width 127 height 25
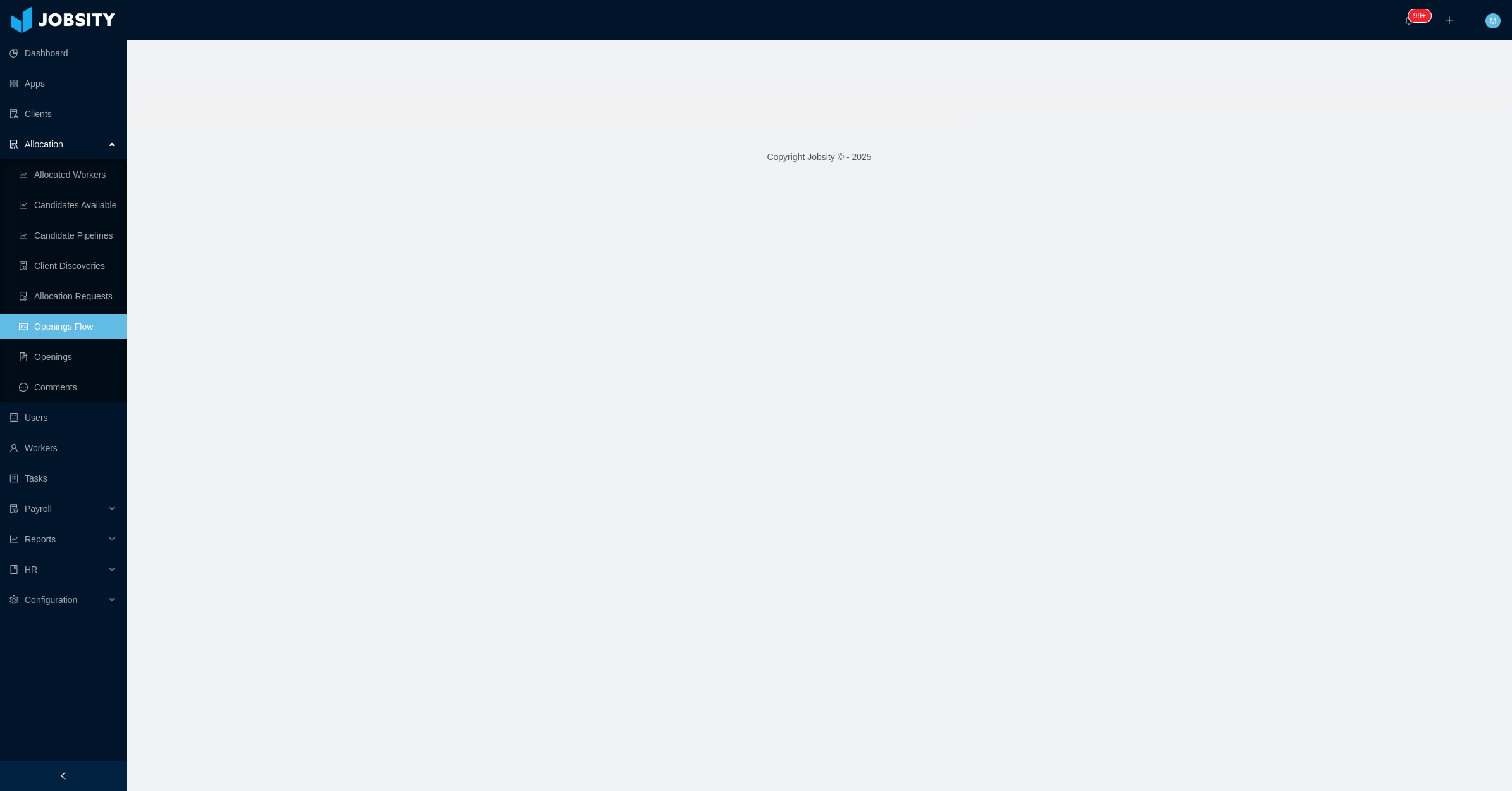
click at [74, 330] on link "Openings Flow" at bounding box center [67, 326] width 97 height 25
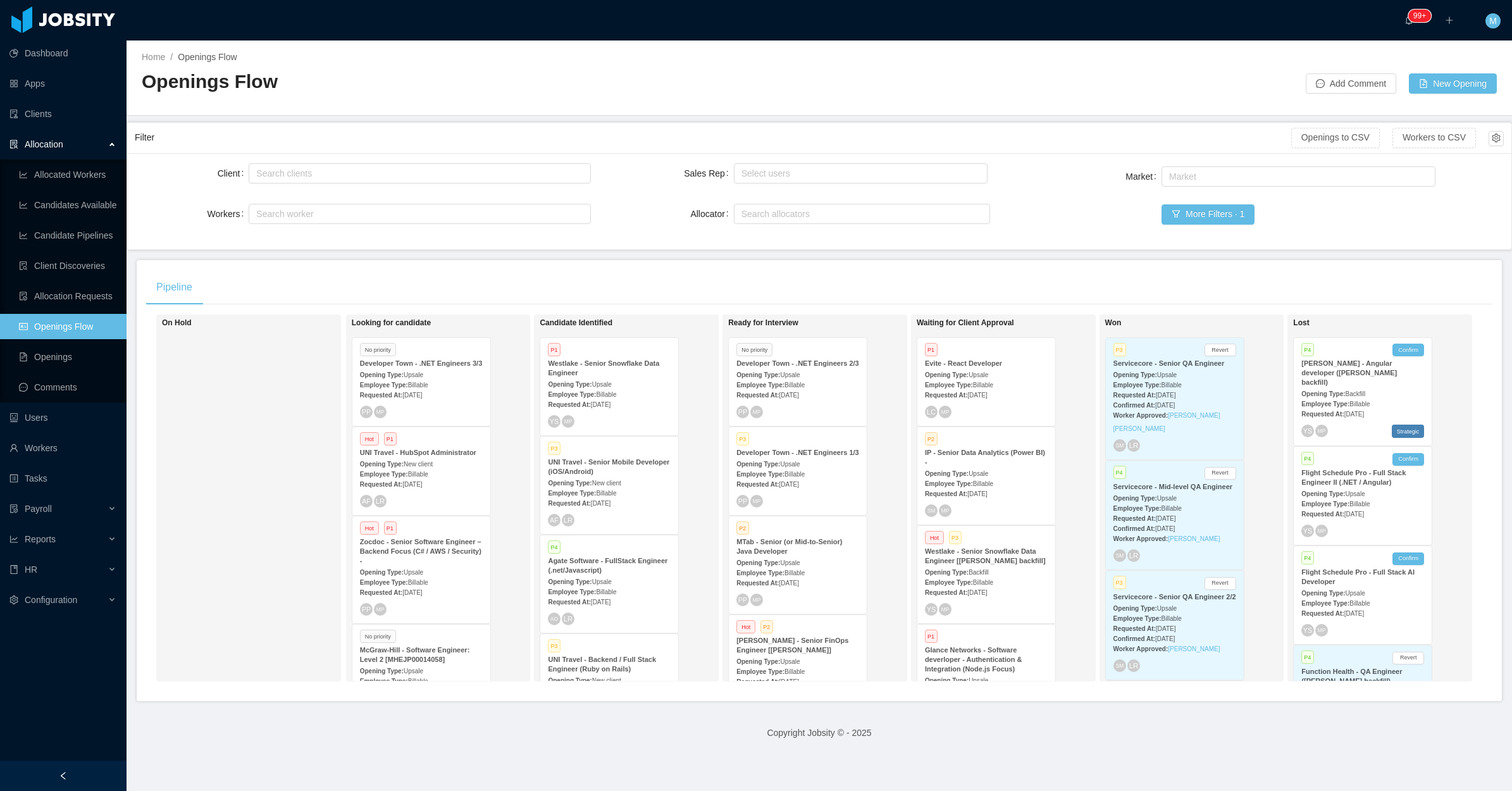
click at [229, 479] on div "On Hold" at bounding box center [251, 498] width 177 height 355
drag, startPoint x: 62, startPoint y: 766, endPoint x: 114, endPoint y: 704, distance: 80.9
click at [62, 763] on div at bounding box center [63, 776] width 127 height 30
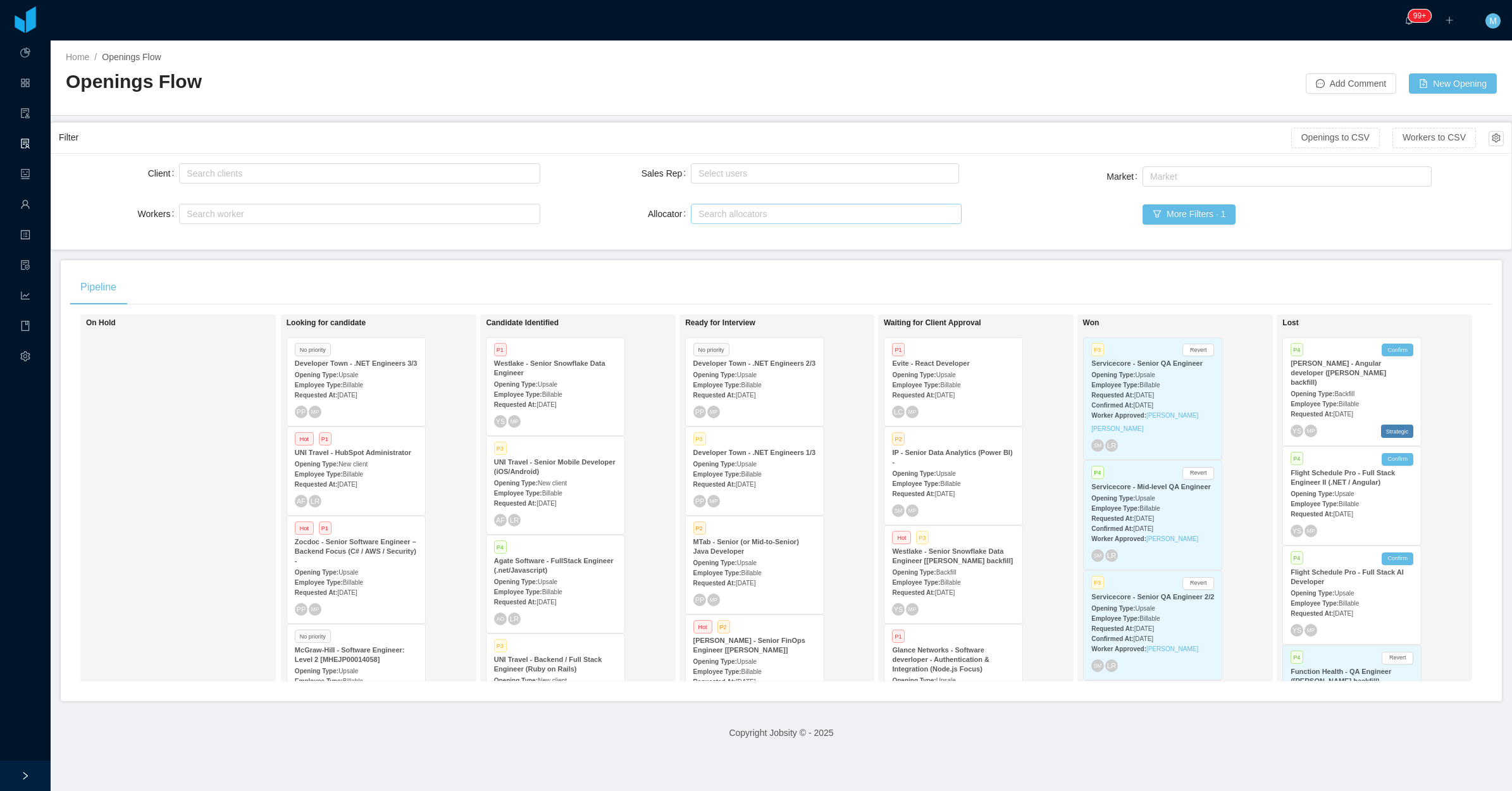
click at [720, 214] on div "Search allocators" at bounding box center [823, 214] width 250 height 13
type input "****"
click at [737, 239] on li "Merwin Ponce" at bounding box center [819, 239] width 269 height 20
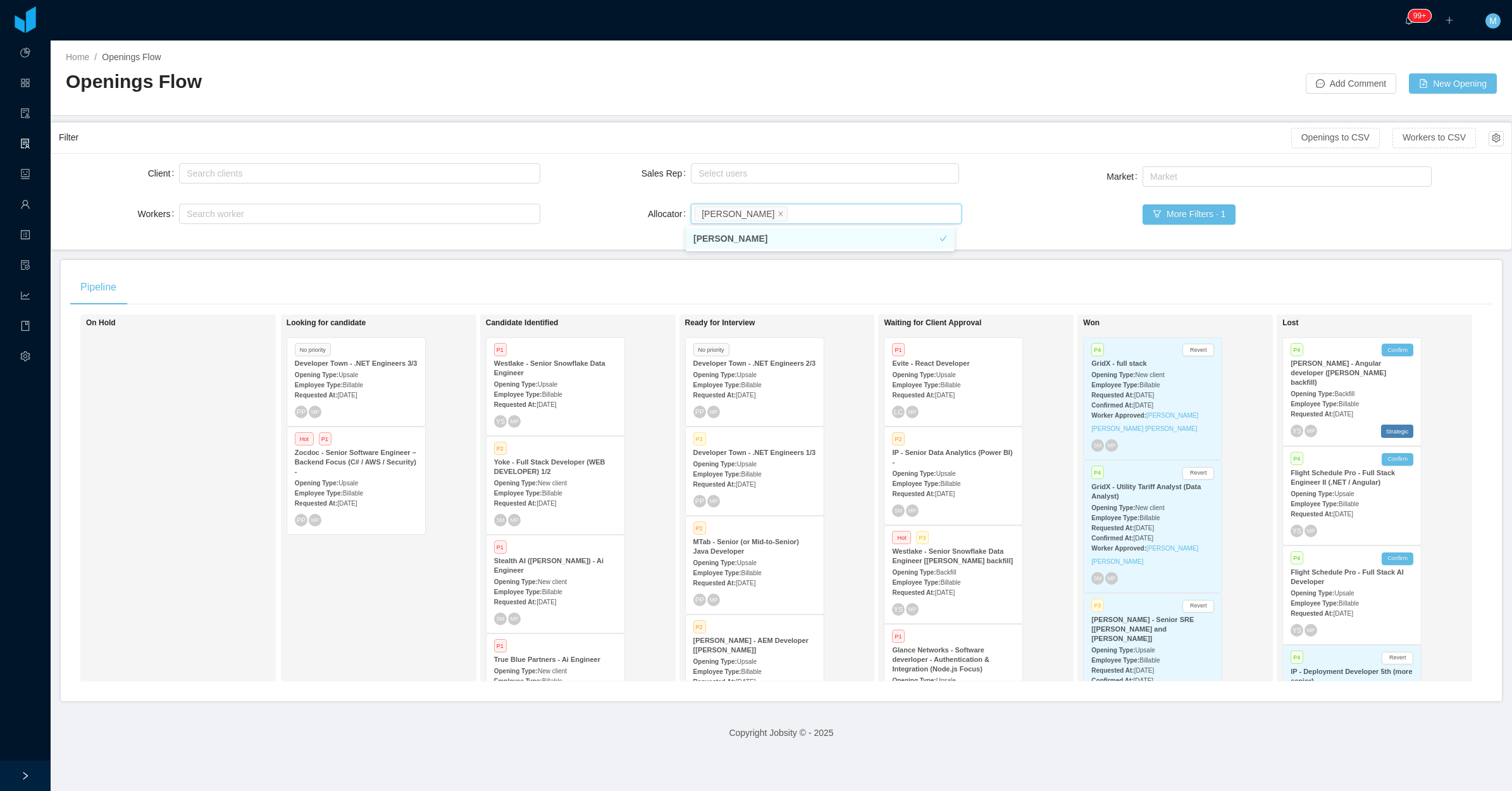
click at [757, 245] on li "Merwin Ponce" at bounding box center [819, 239] width 269 height 20
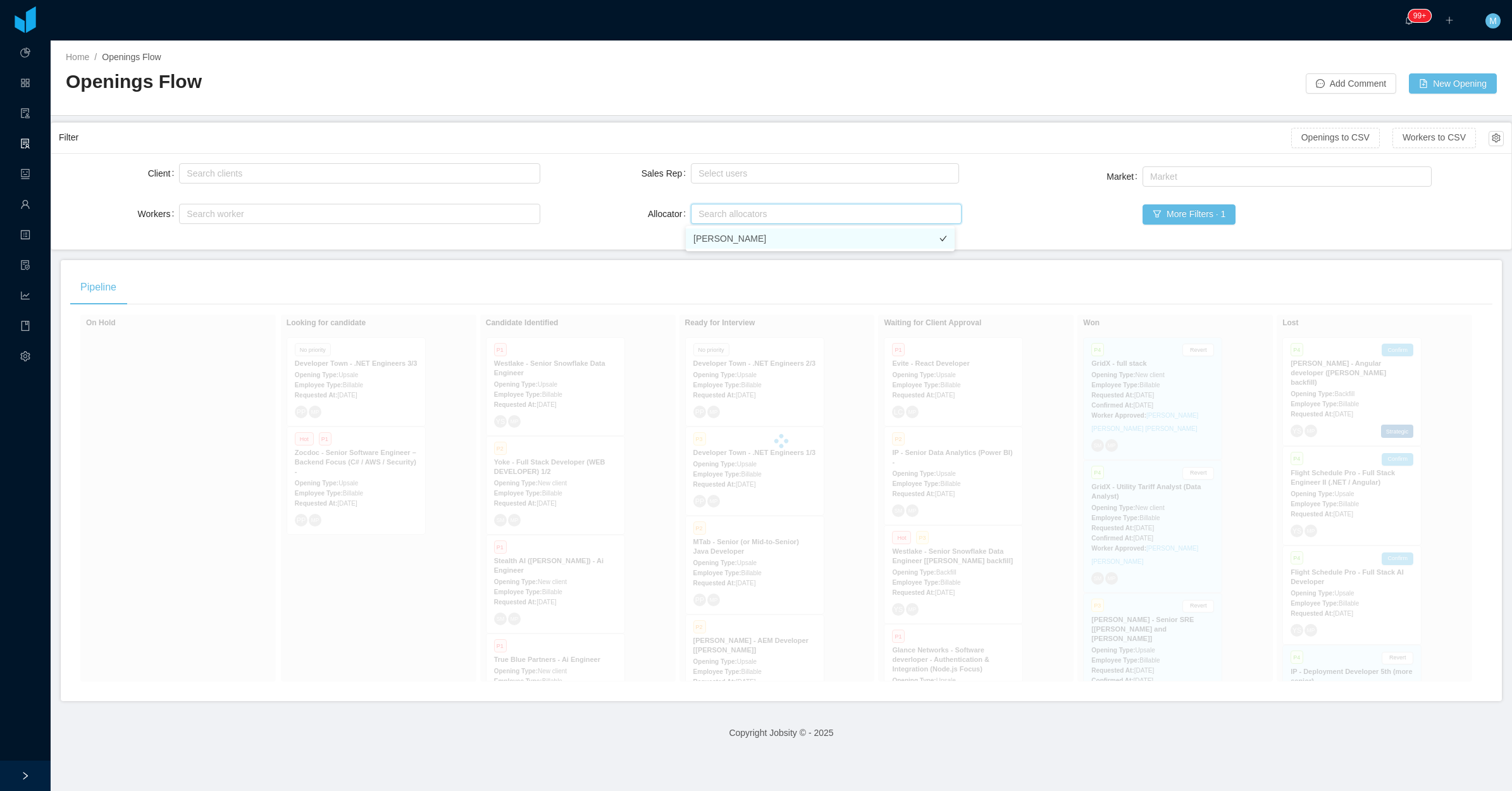
click at [707, 236] on li "Merwin Ponce" at bounding box center [819, 239] width 269 height 20
click at [729, 100] on div "Openings Flow" at bounding box center [423, 87] width 716 height 35
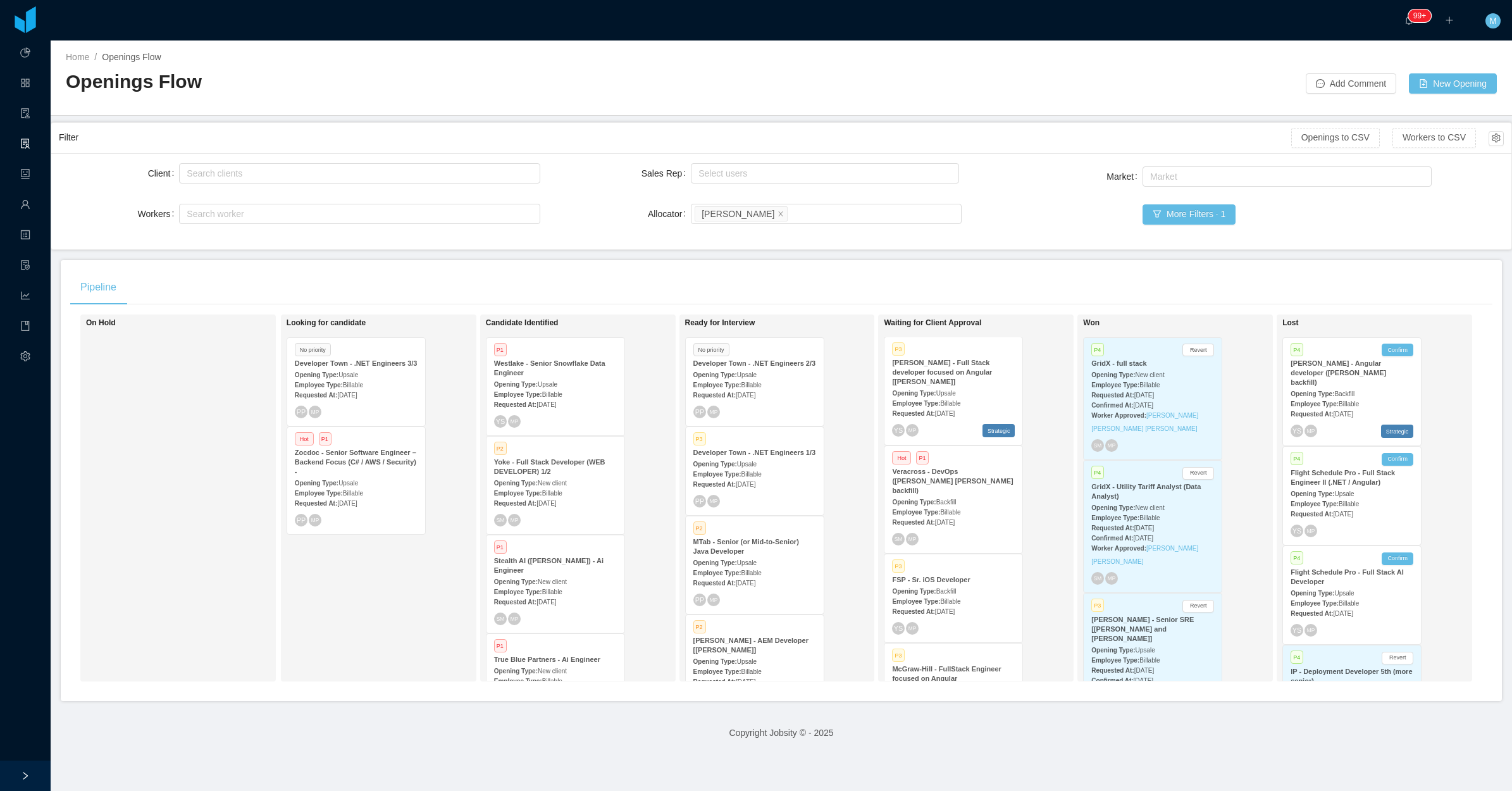
scroll to position [431, 0]
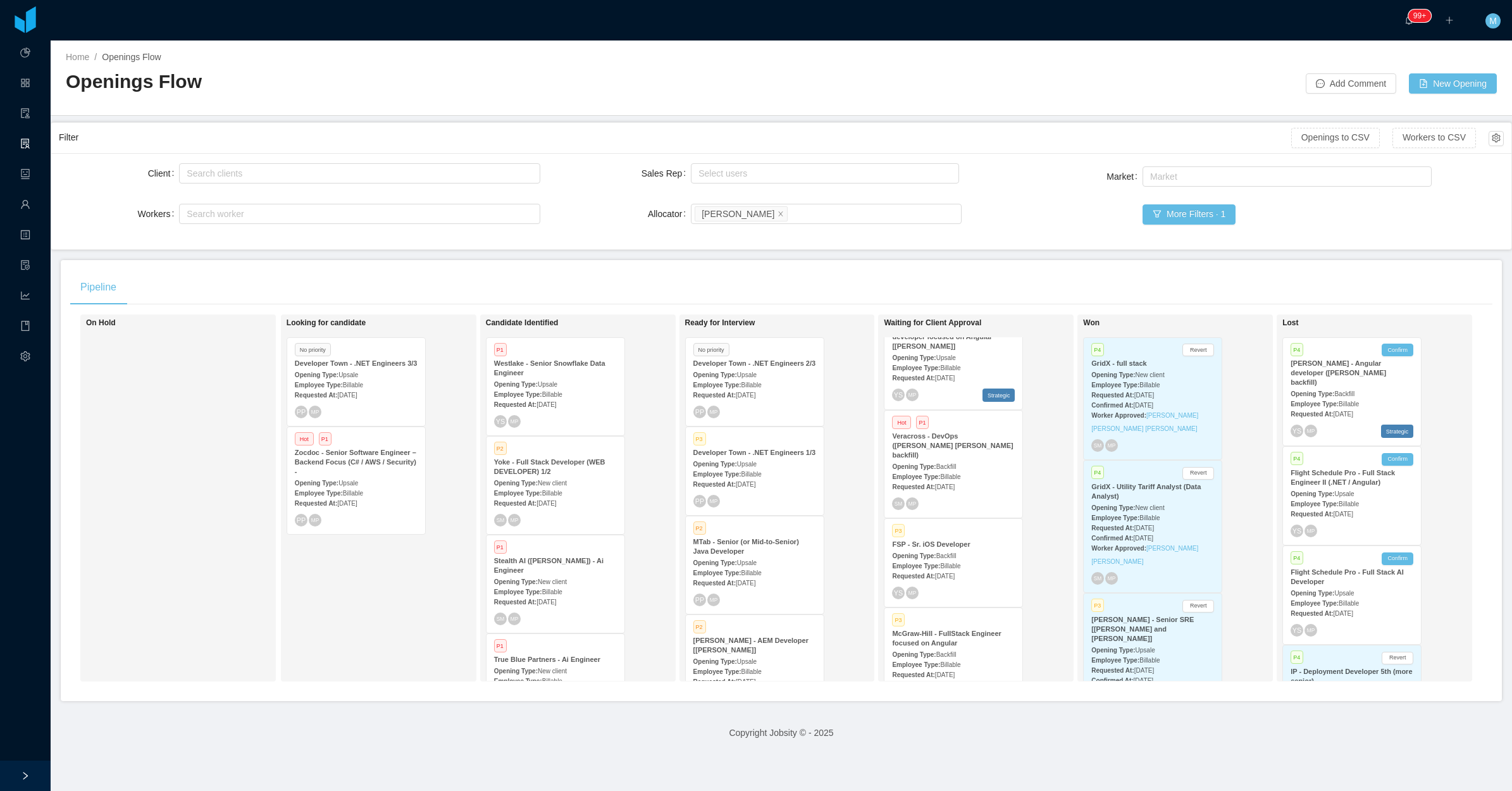
click at [352, 644] on div "Looking for candidate No priority Developer Town - .NET Engineers 3/3 Opening T…" at bounding box center [375, 498] width 177 height 355
